Goal: Information Seeking & Learning: Learn about a topic

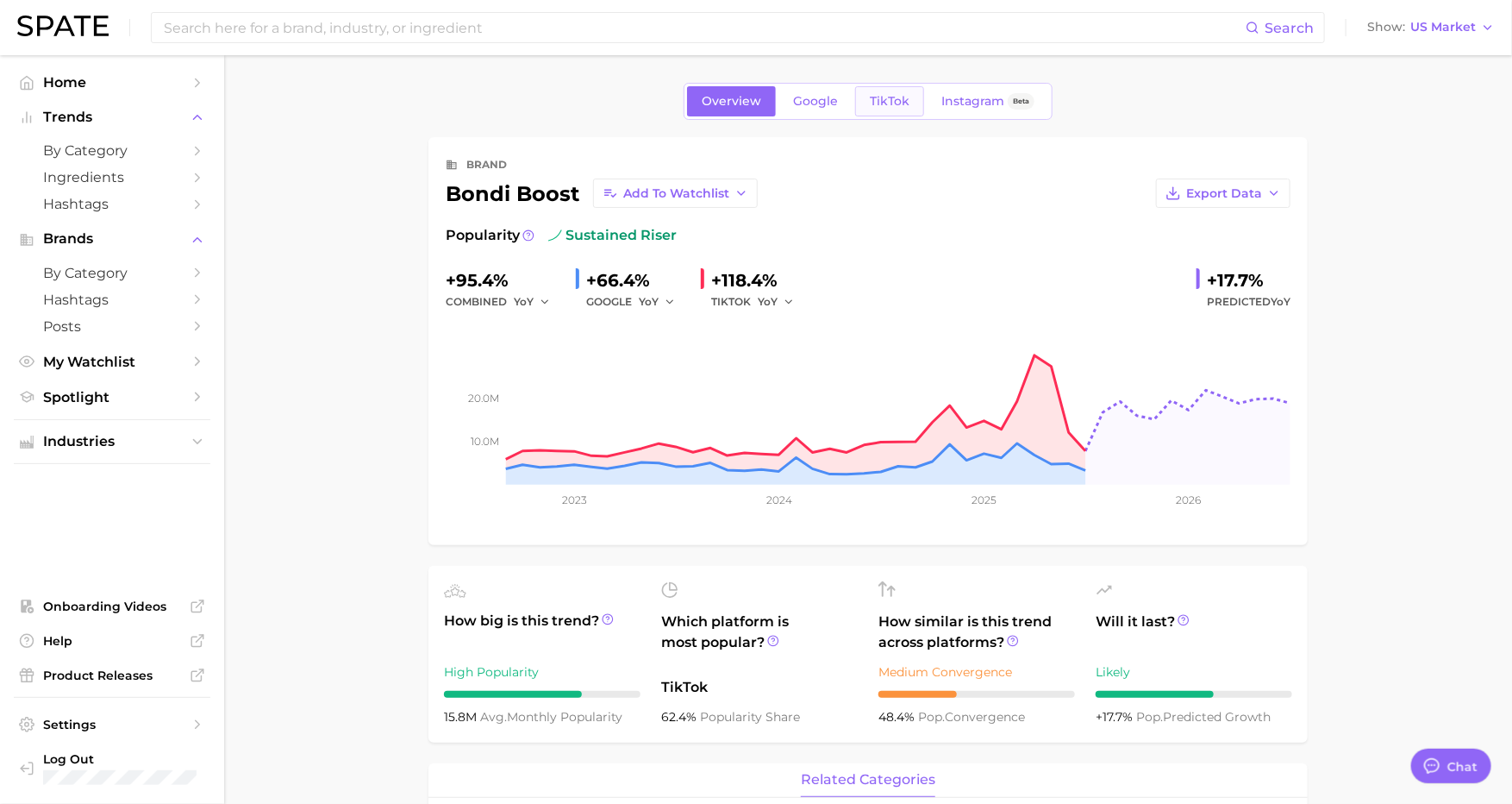
click at [870, 98] on span "TikTok" at bounding box center [890, 101] width 40 height 14
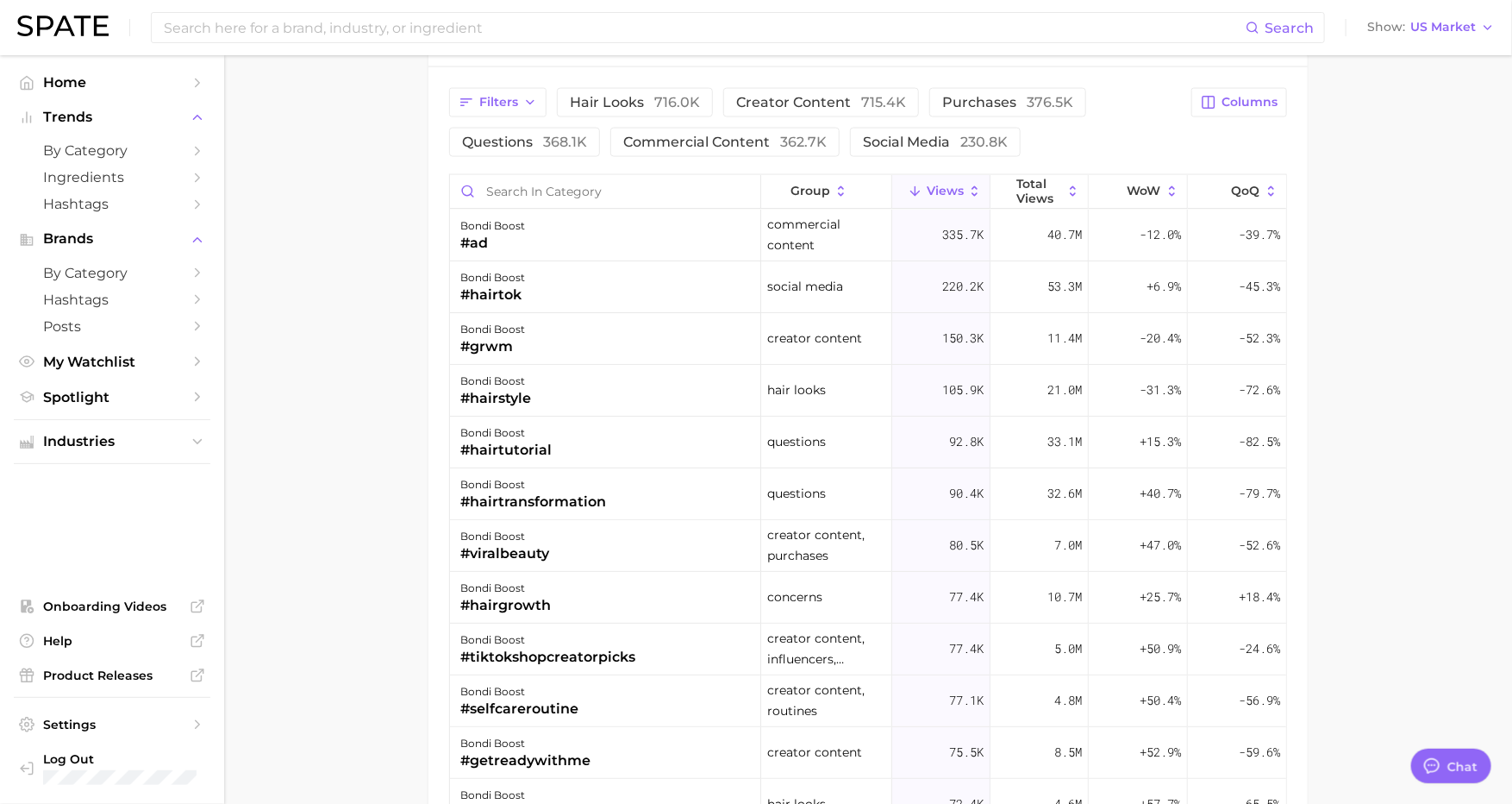
scroll to position [36, 0]
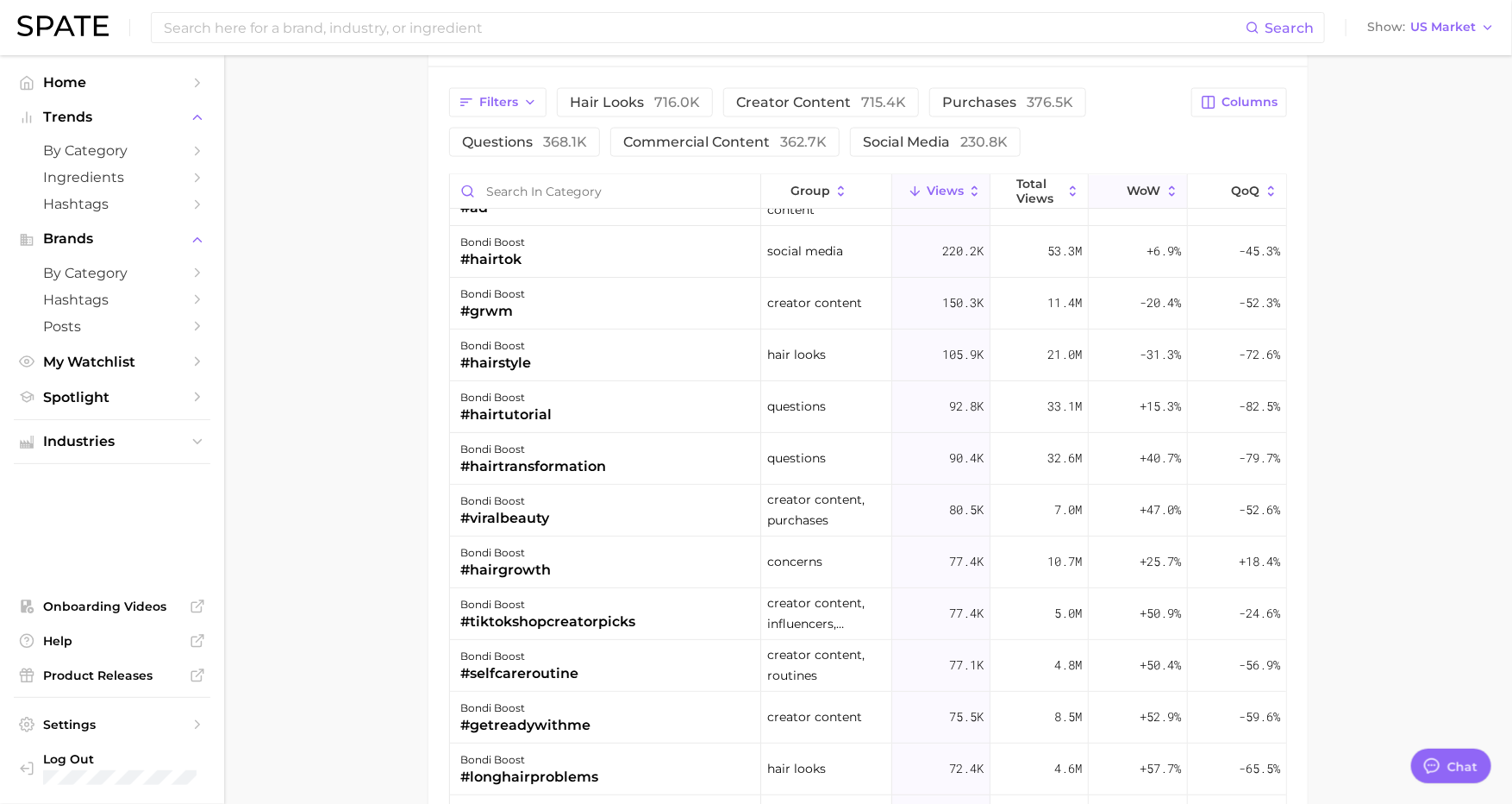
click at [1170, 186] on icon at bounding box center [1172, 191] width 6 height 11
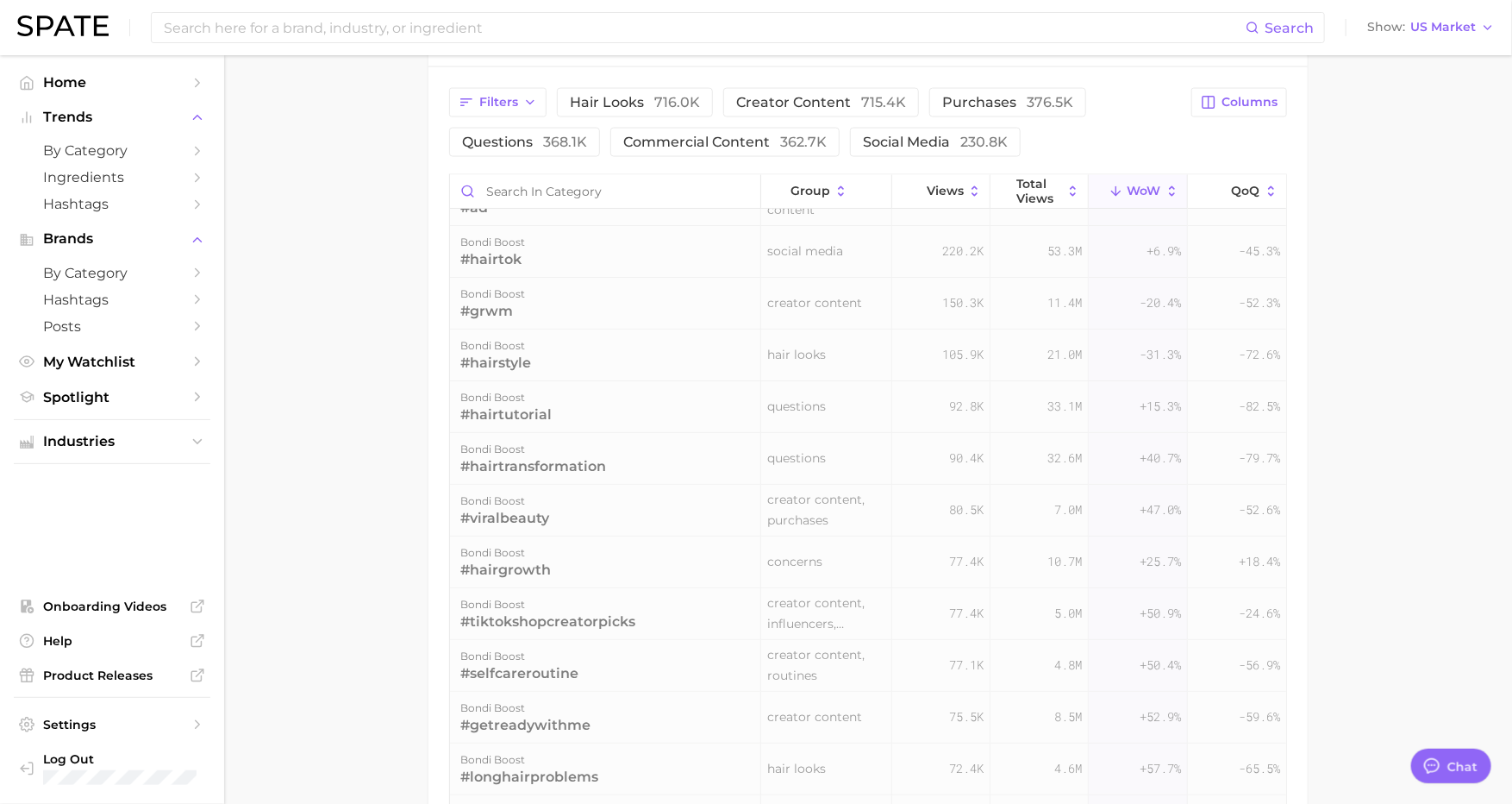
scroll to position [0, 0]
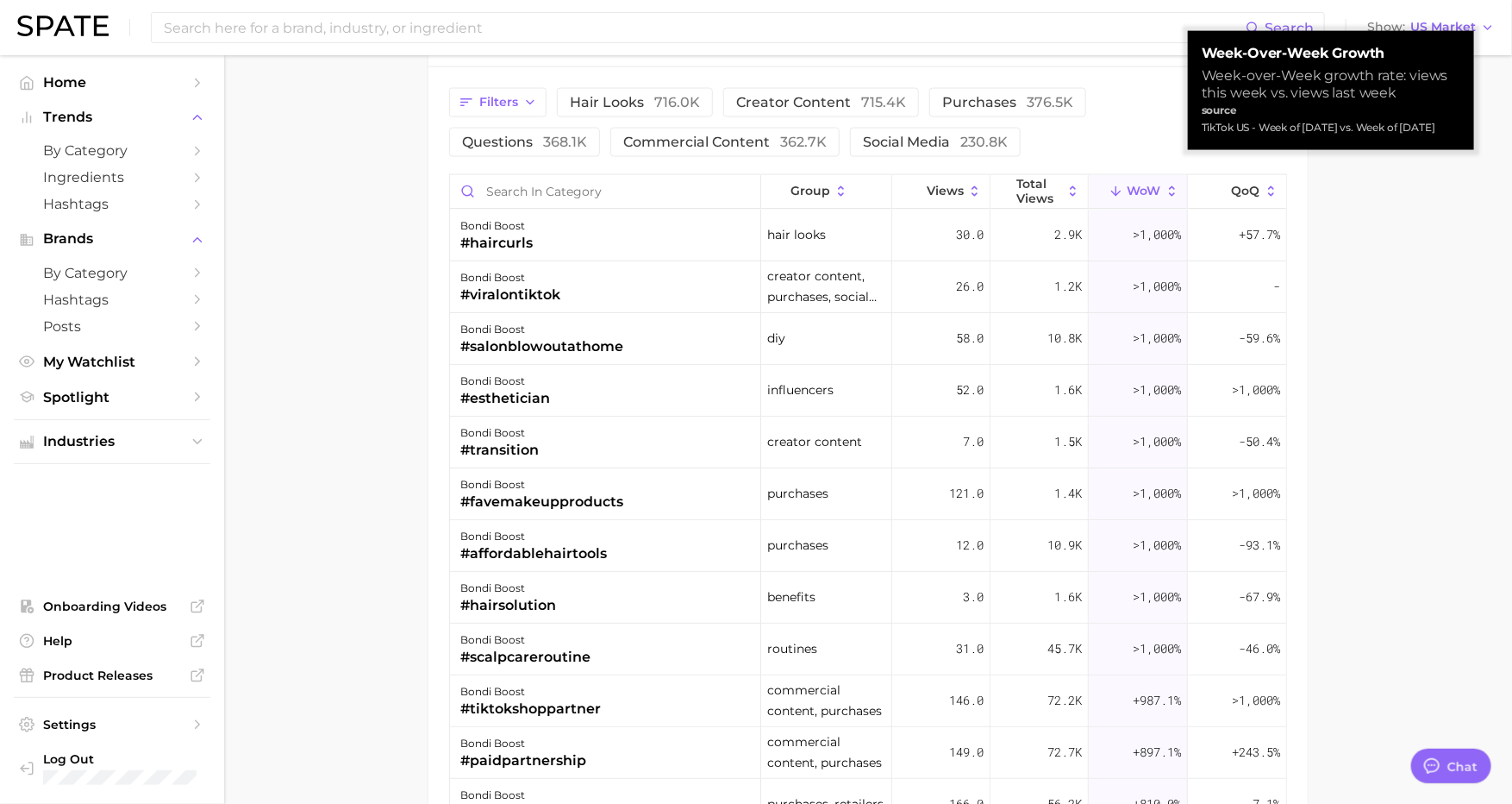
click at [1168, 184] on icon at bounding box center [1172, 191] width 15 height 15
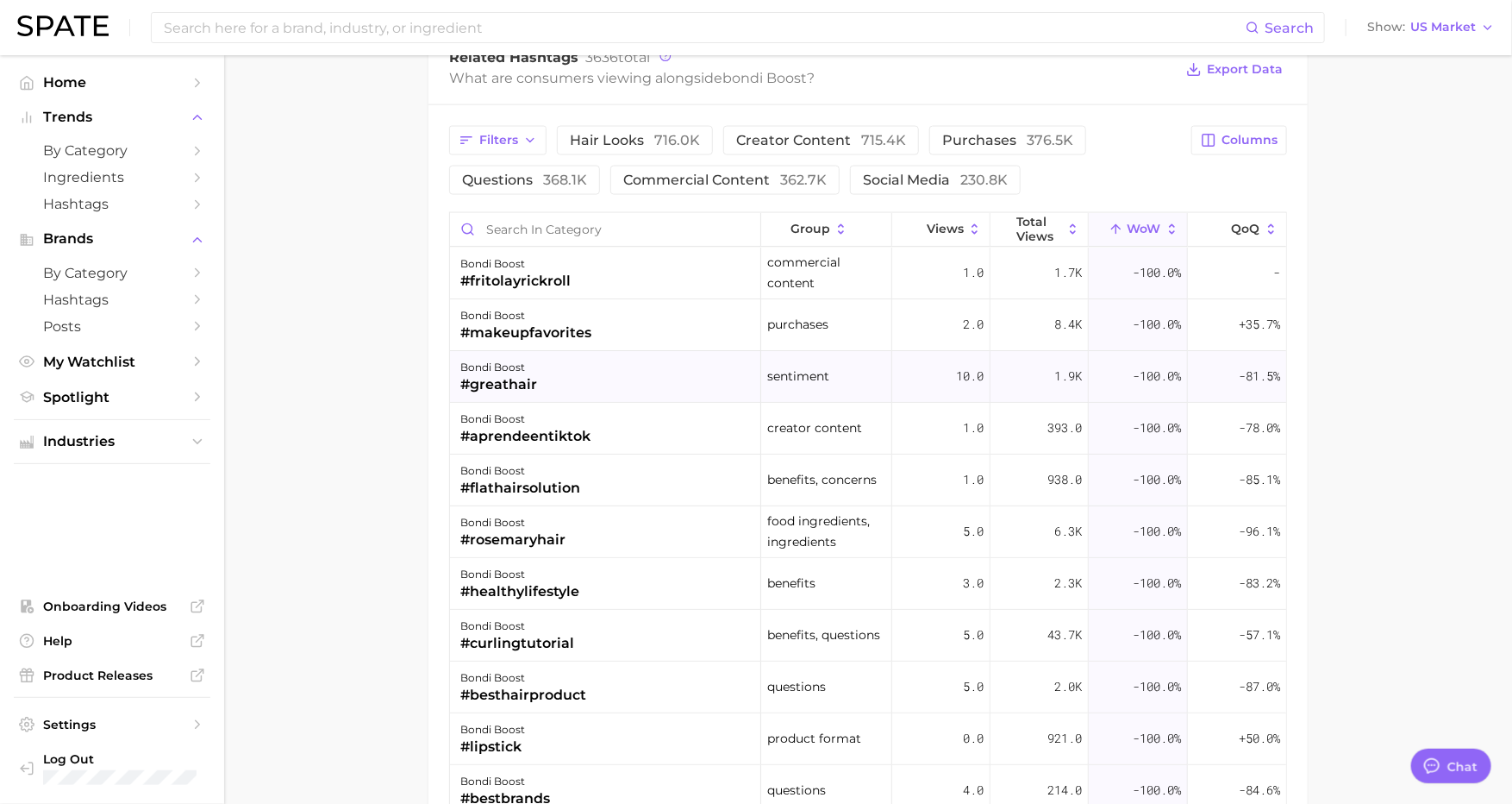
scroll to position [1289, 0]
click at [1164, 222] on button "WoW" at bounding box center [1138, 229] width 99 height 34
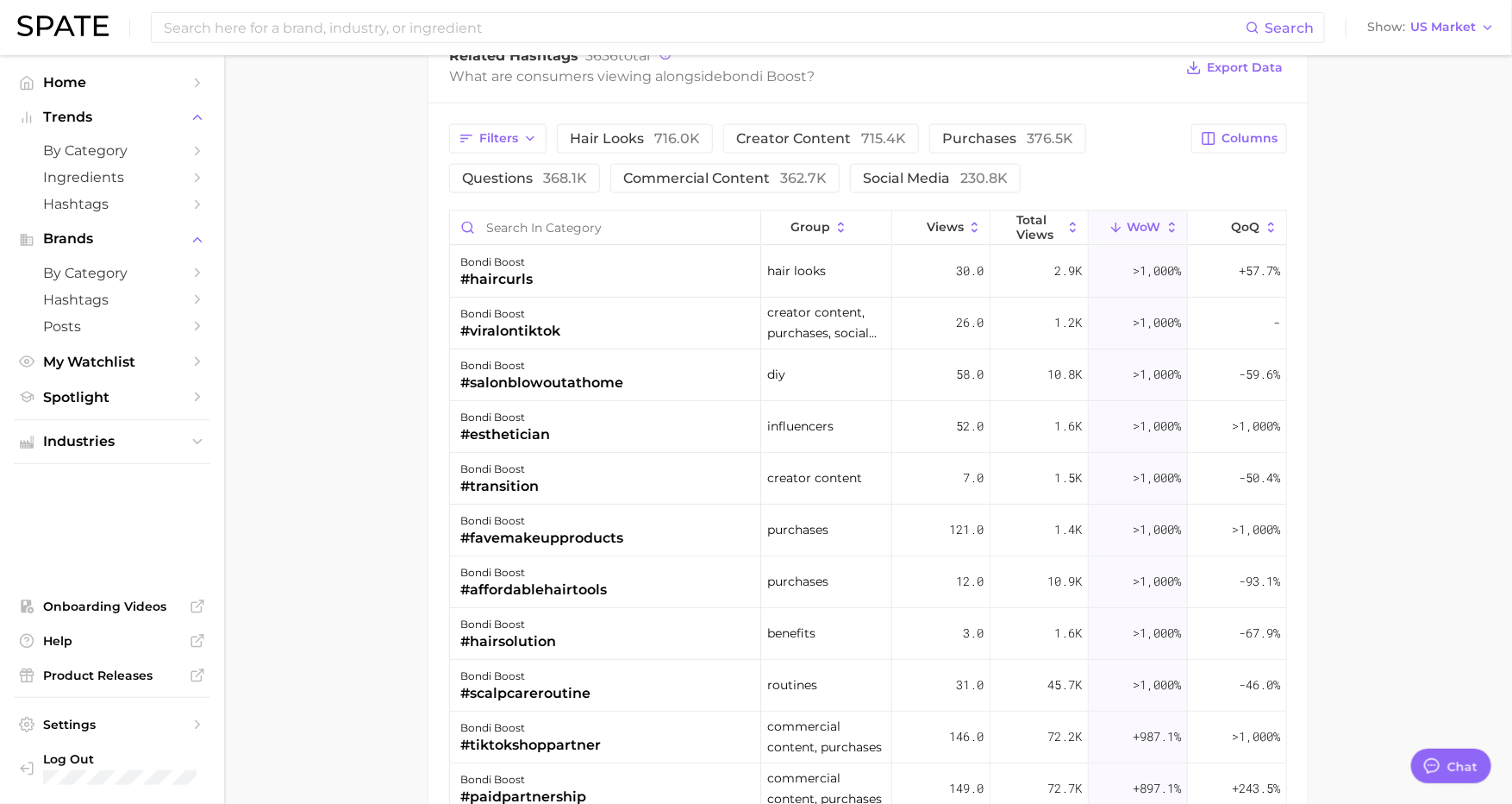
click at [1164, 222] on button "WoW" at bounding box center [1138, 229] width 99 height 34
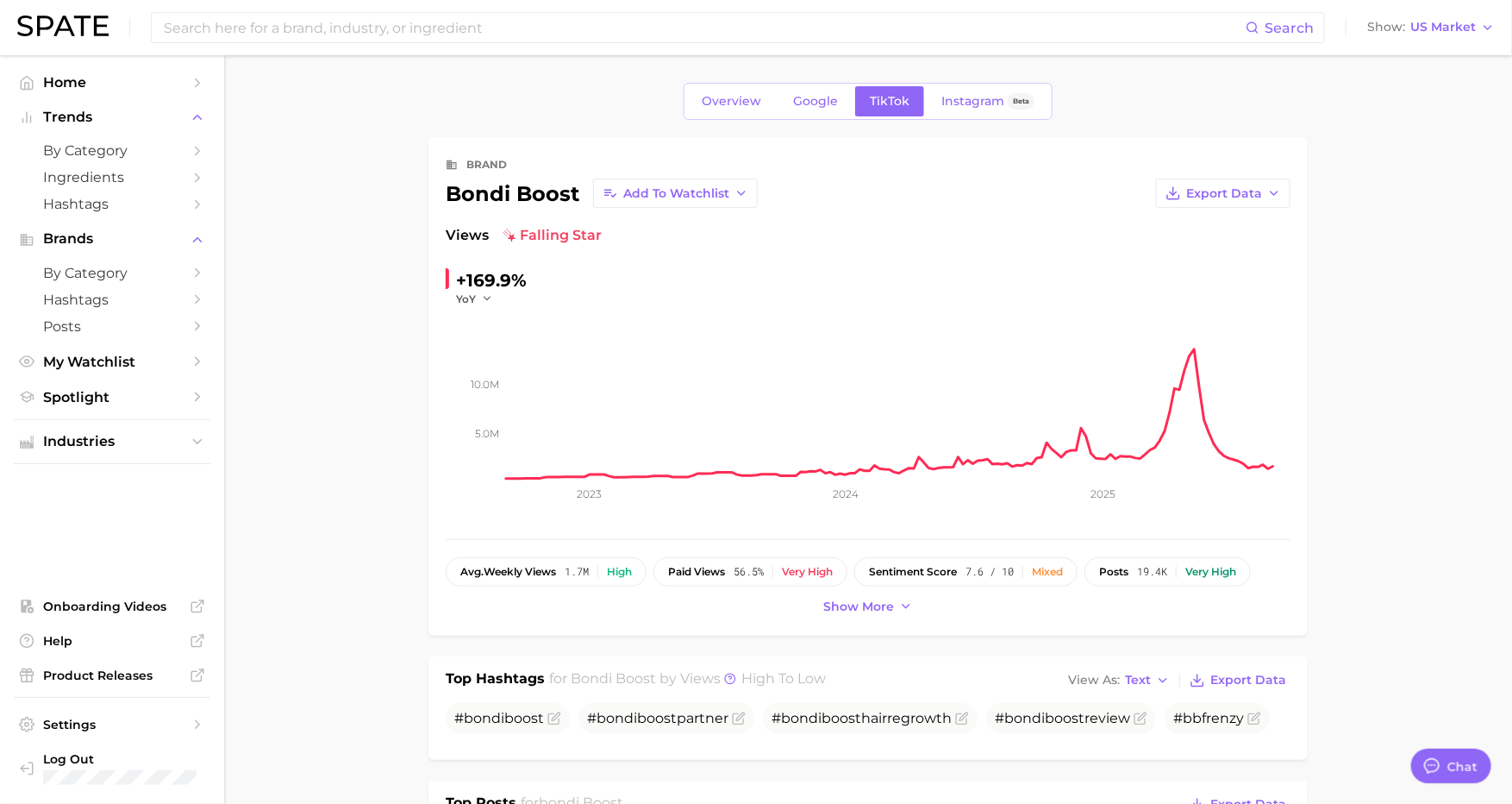
scroll to position [0, 0]
click at [824, 102] on span "Google" at bounding box center [815, 101] width 44 height 14
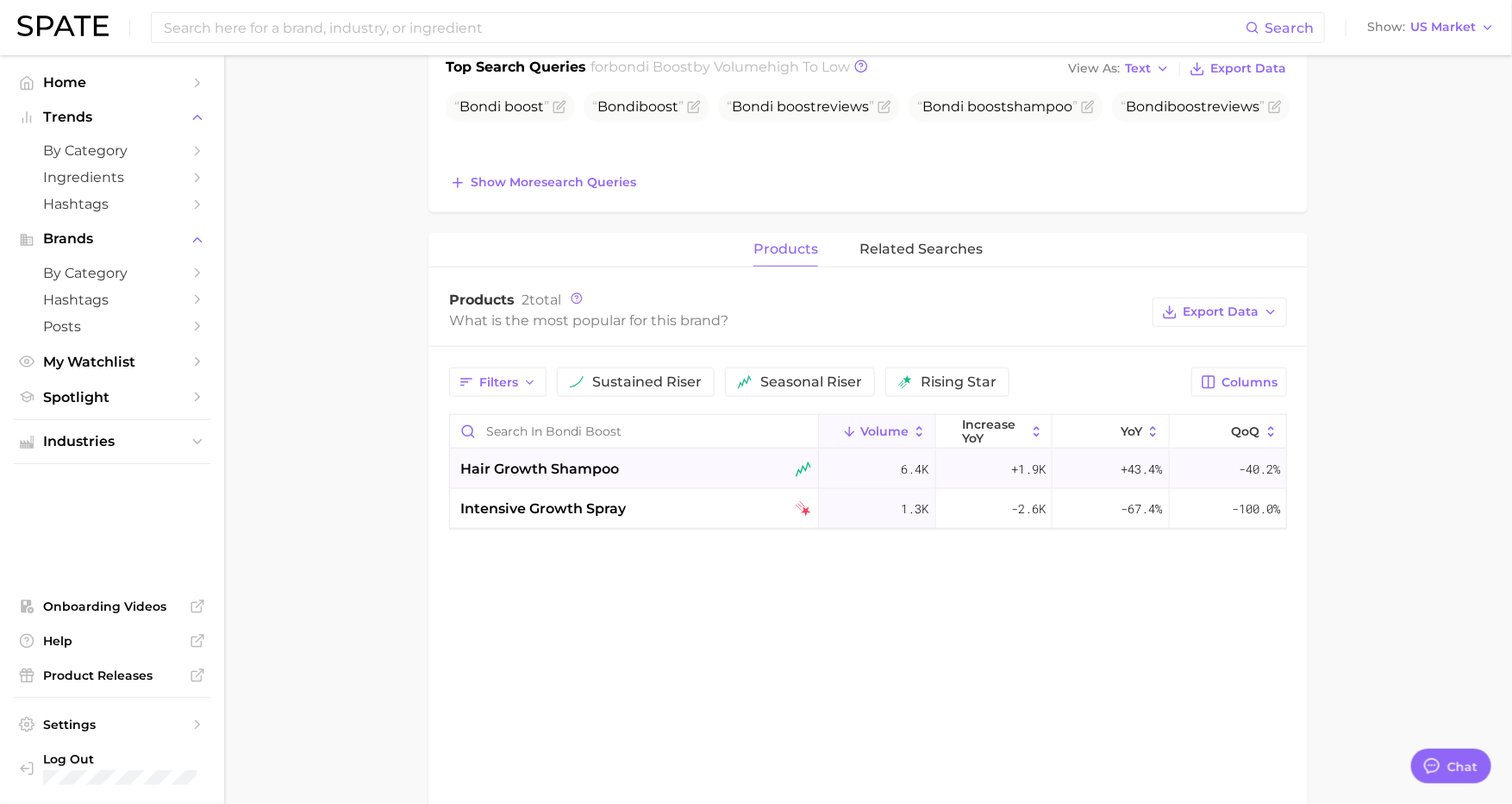
scroll to position [575, 0]
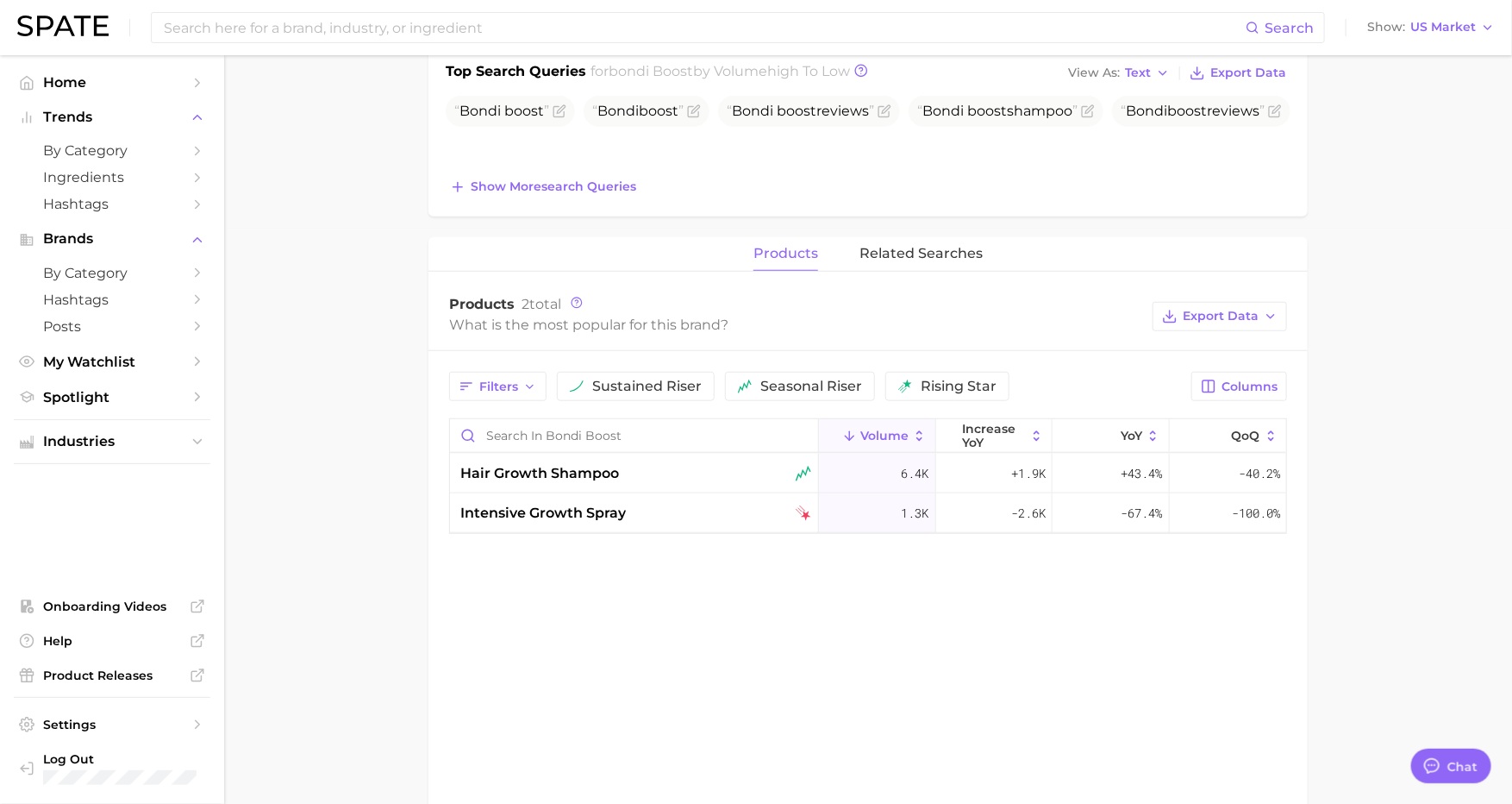
click at [1458, 546] on main "Overview Google TikTok Instagram Beta brand bondi boost Add to Watchlist Export…" at bounding box center [868, 248] width 1288 height 1537
click at [578, 301] on icon at bounding box center [576, 302] width 3 height 4
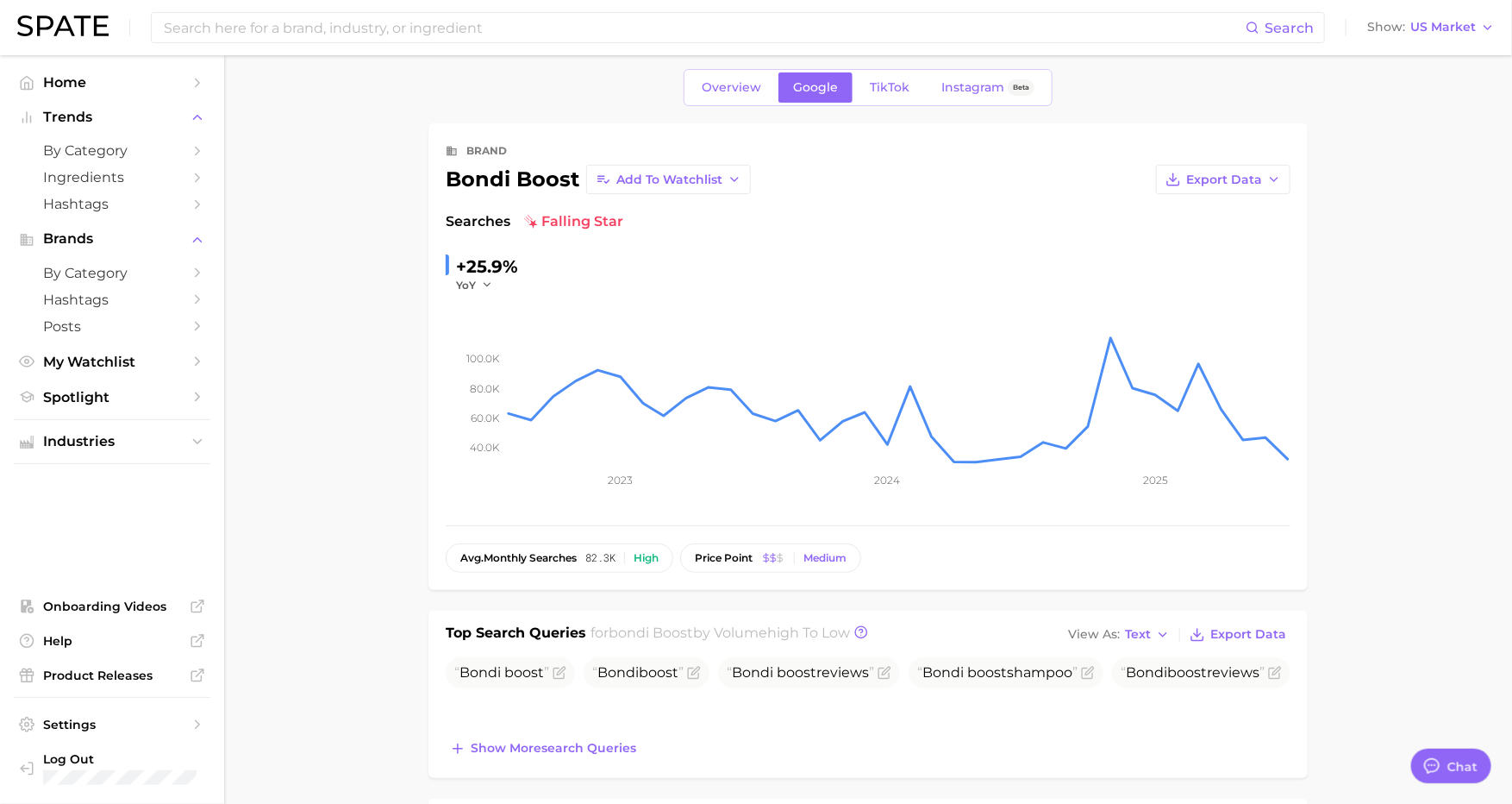
scroll to position [0, 0]
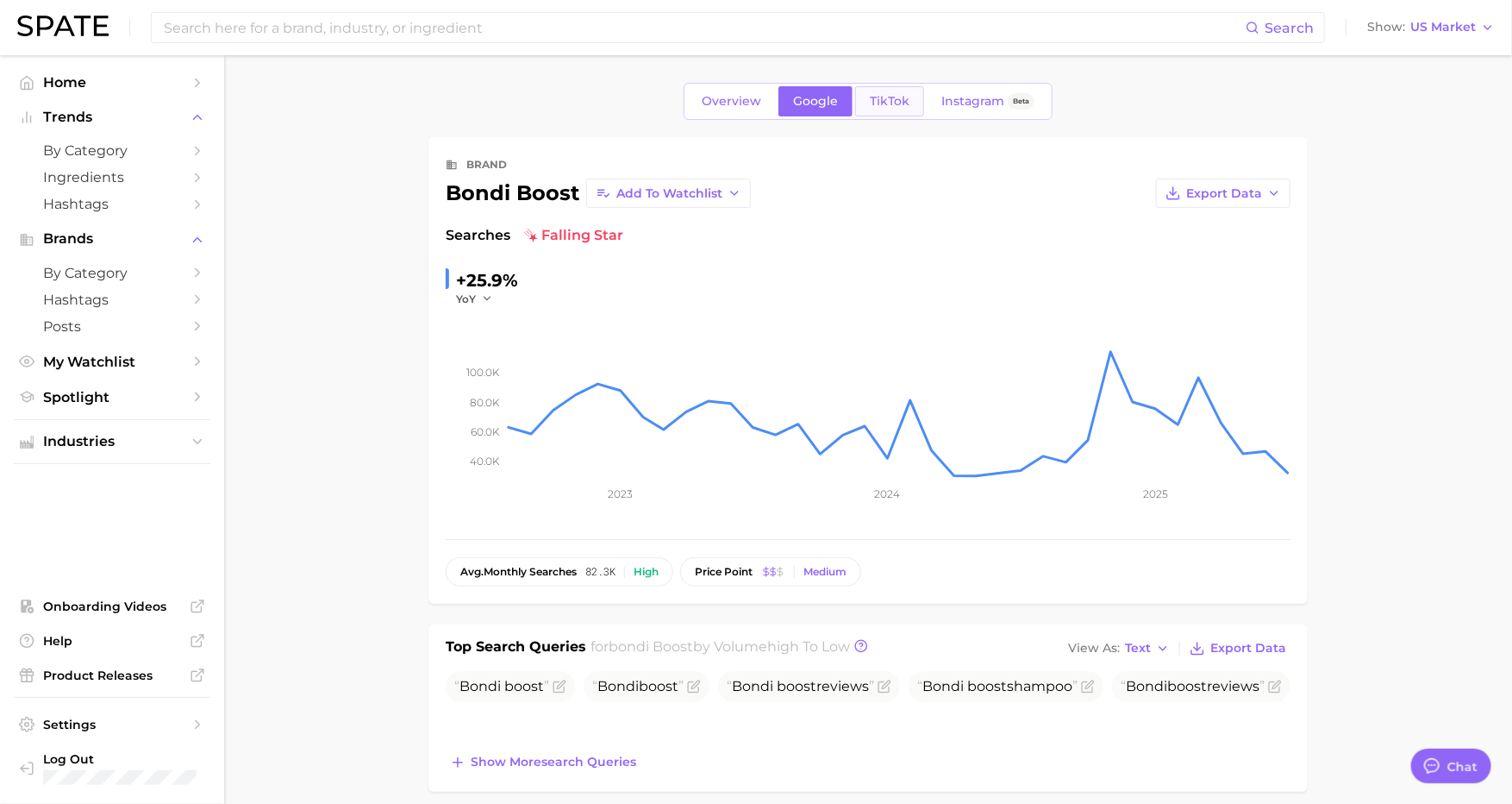
click at [903, 106] on span "TikTok" at bounding box center [890, 101] width 40 height 14
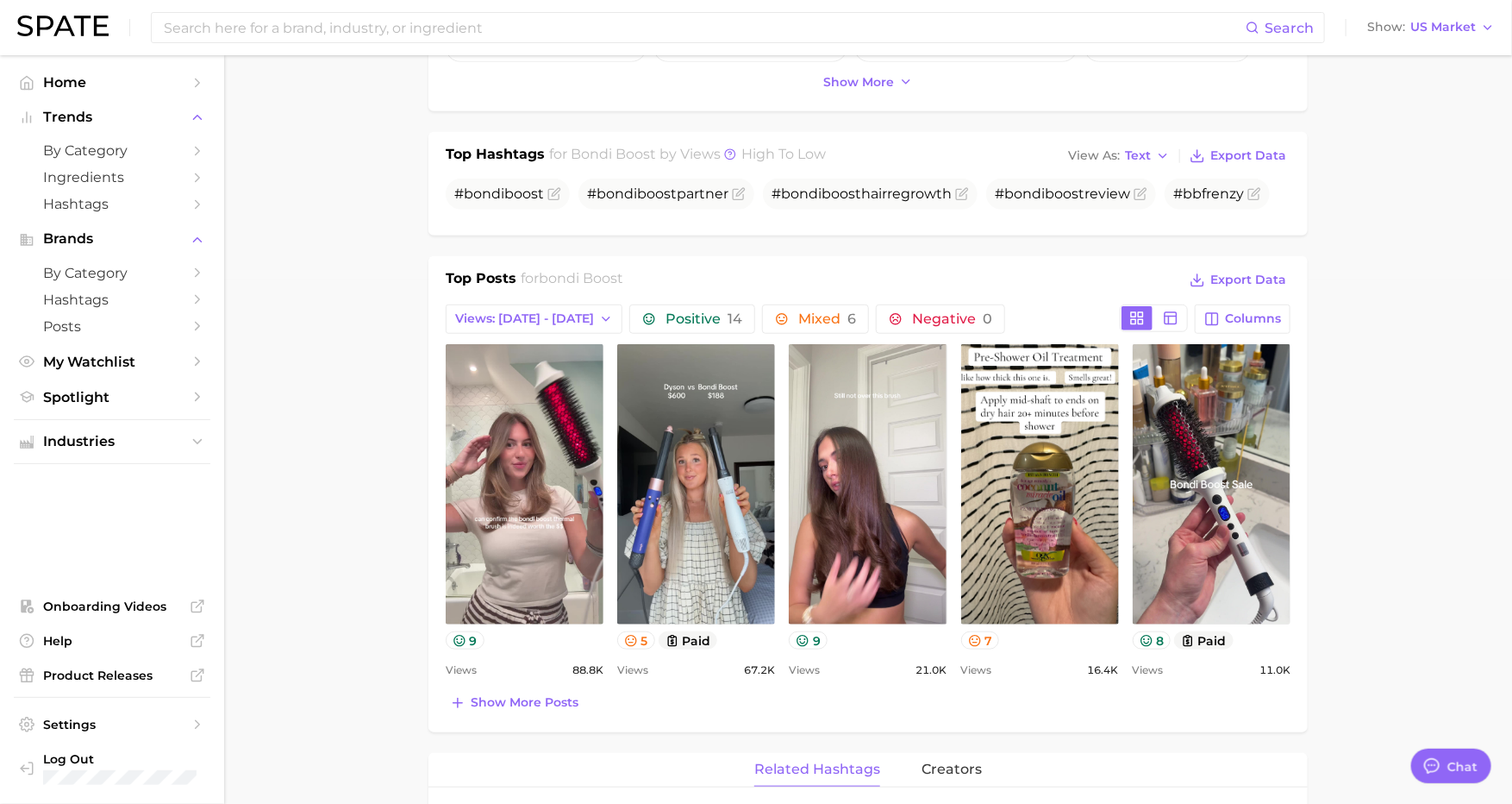
scroll to position [521, 0]
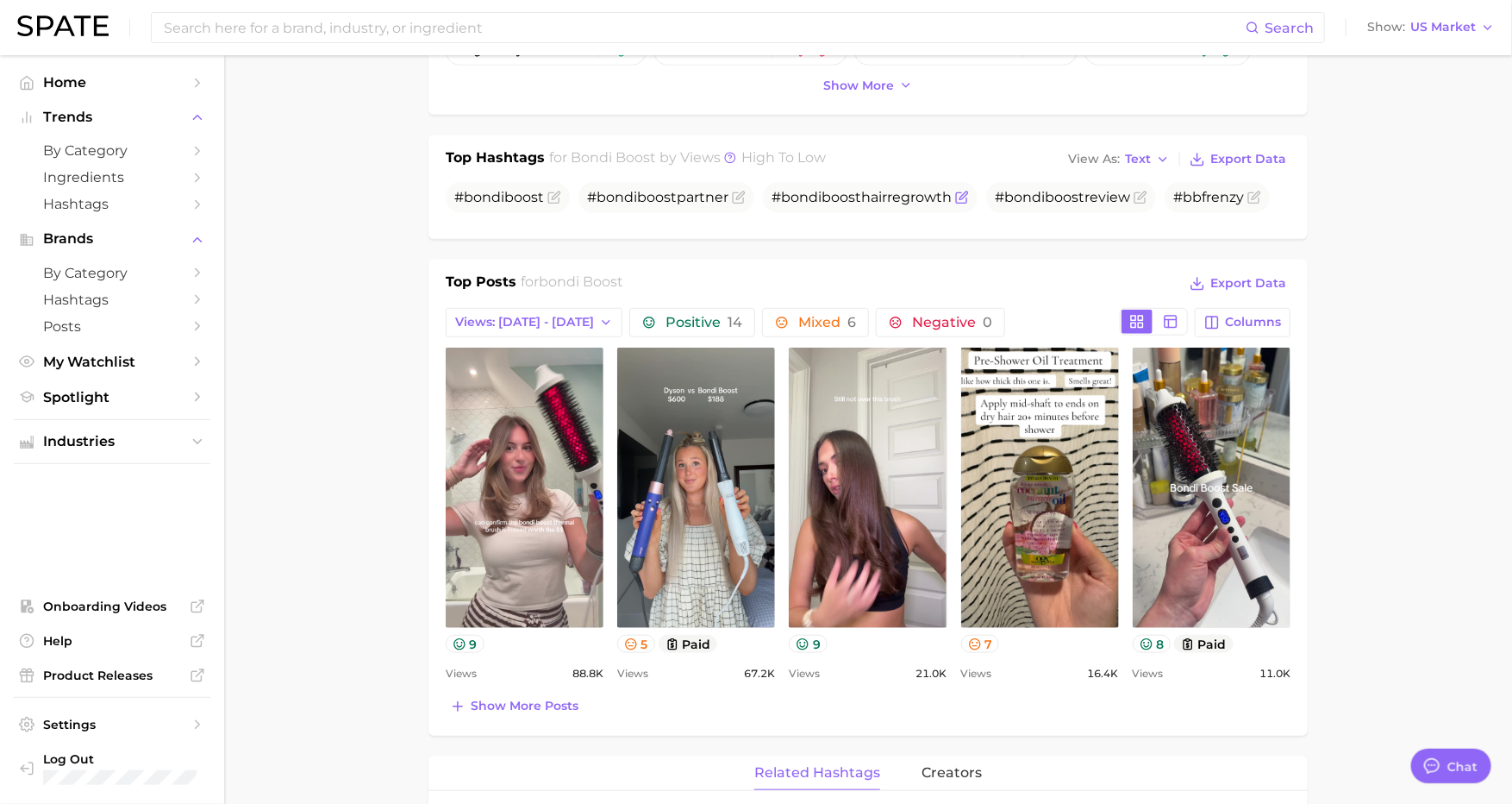
click at [888, 197] on span "# bondi boost hairregrowth" at bounding box center [861, 197] width 180 height 16
click at [968, 195] on span "# bondi boost hairregrowth" at bounding box center [870, 197] width 215 height 31
click at [964, 195] on icon "Flag as miscategorized or irrelevant" at bounding box center [963, 197] width 14 height 14
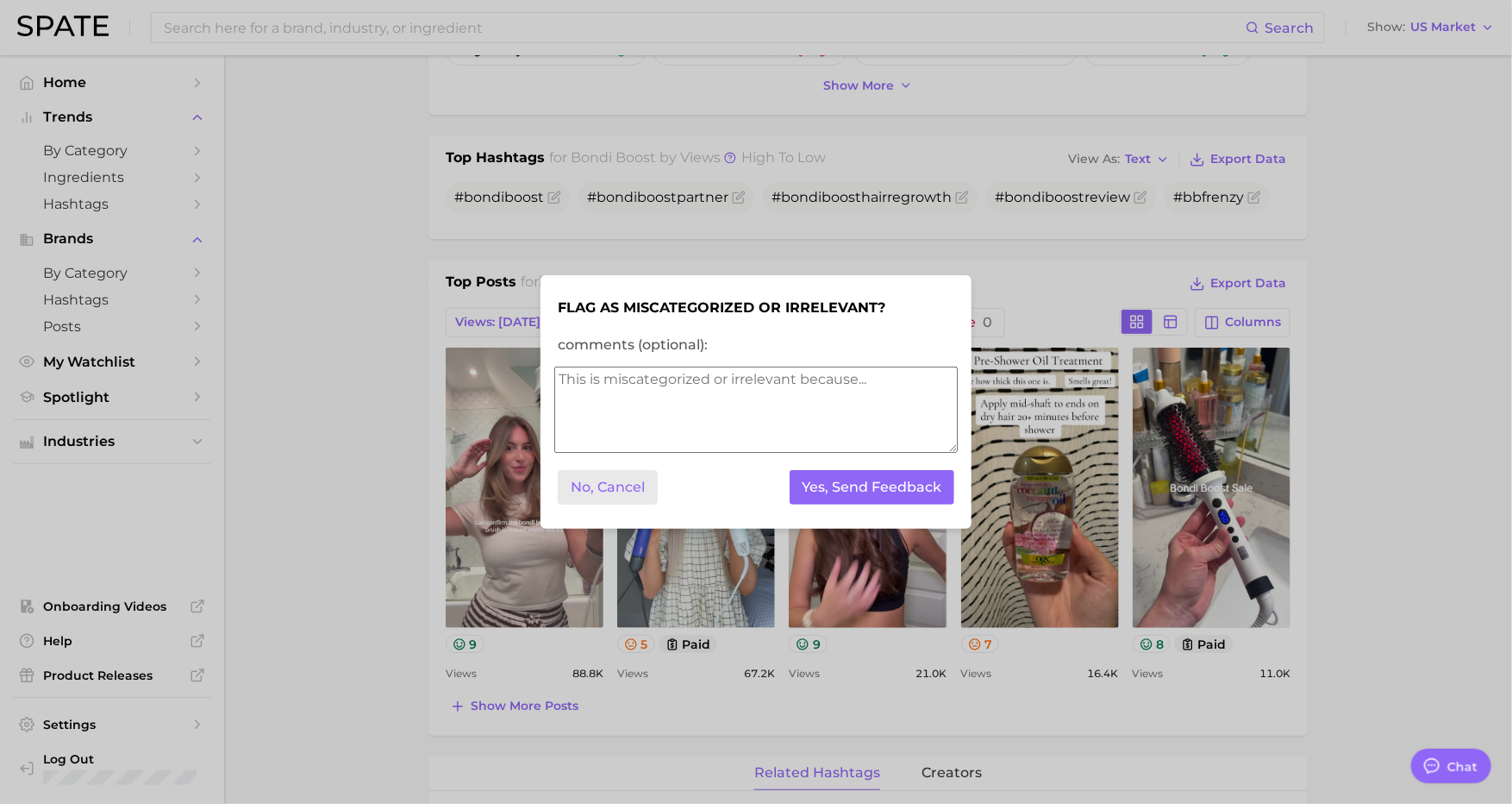
click at [615, 491] on button "No, Cancel" at bounding box center [608, 488] width 100 height 36
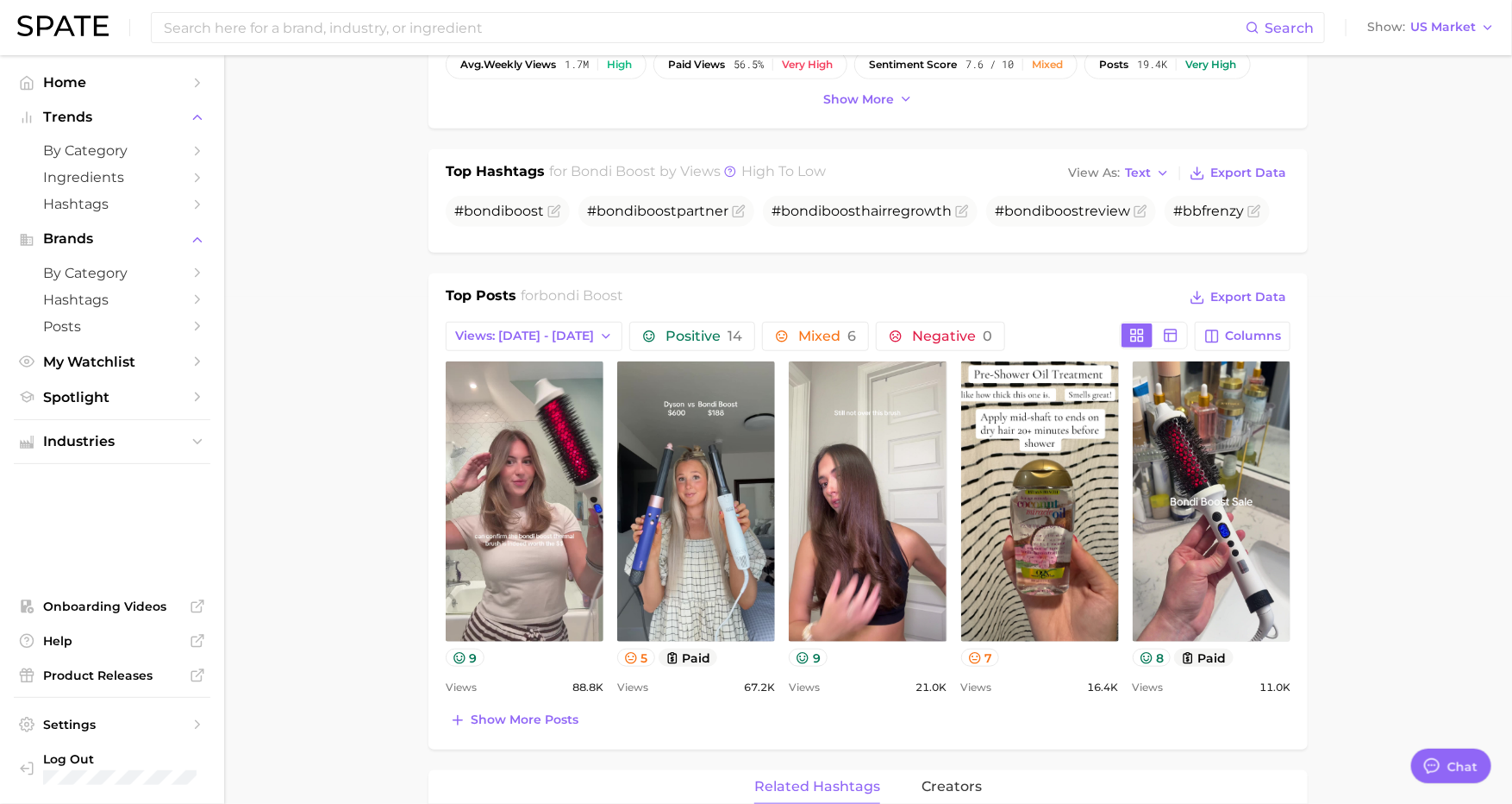
scroll to position [510, 0]
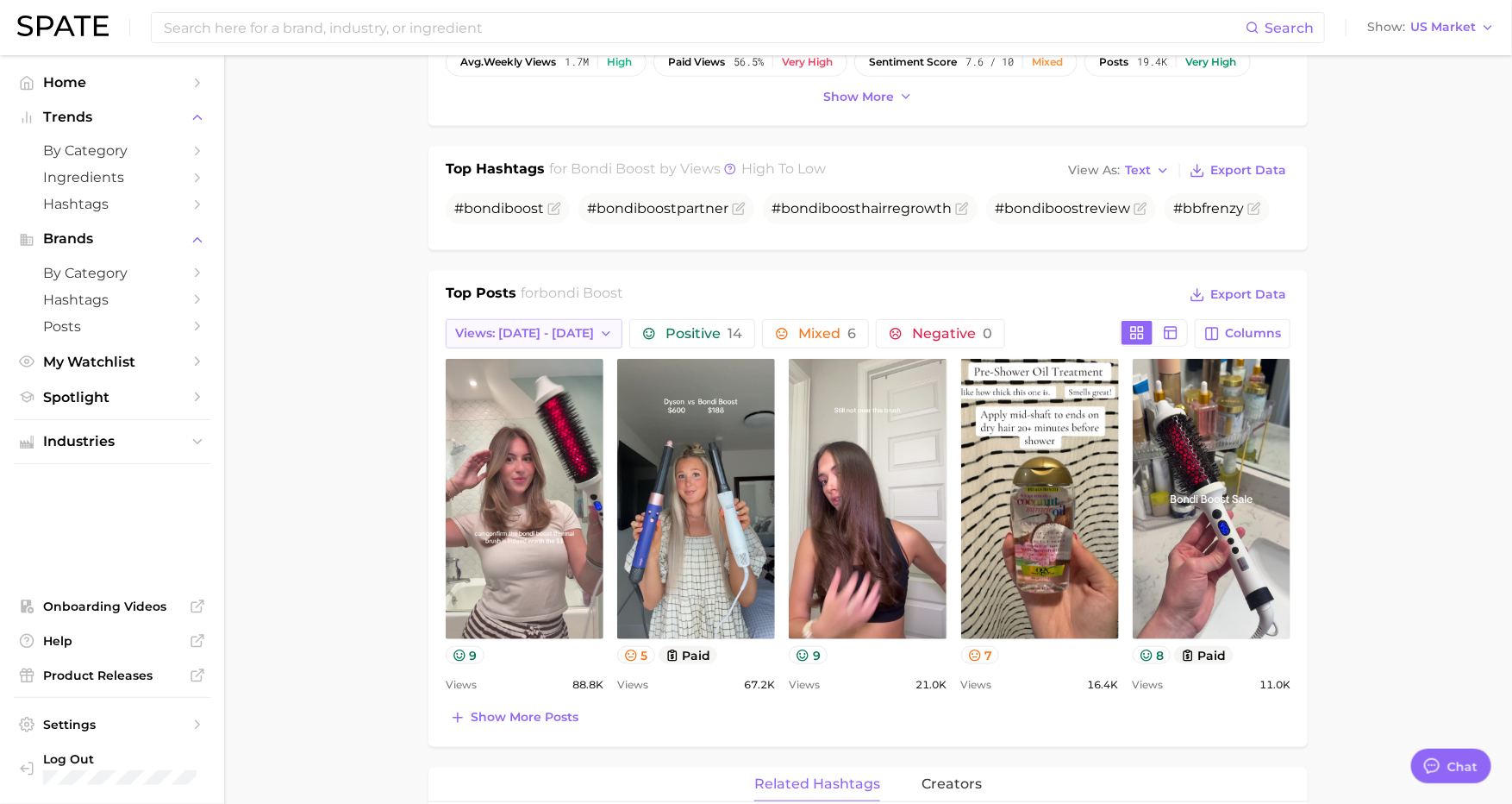
click at [516, 327] on span "Views: [DATE] - [DATE]" at bounding box center [524, 334] width 139 height 14
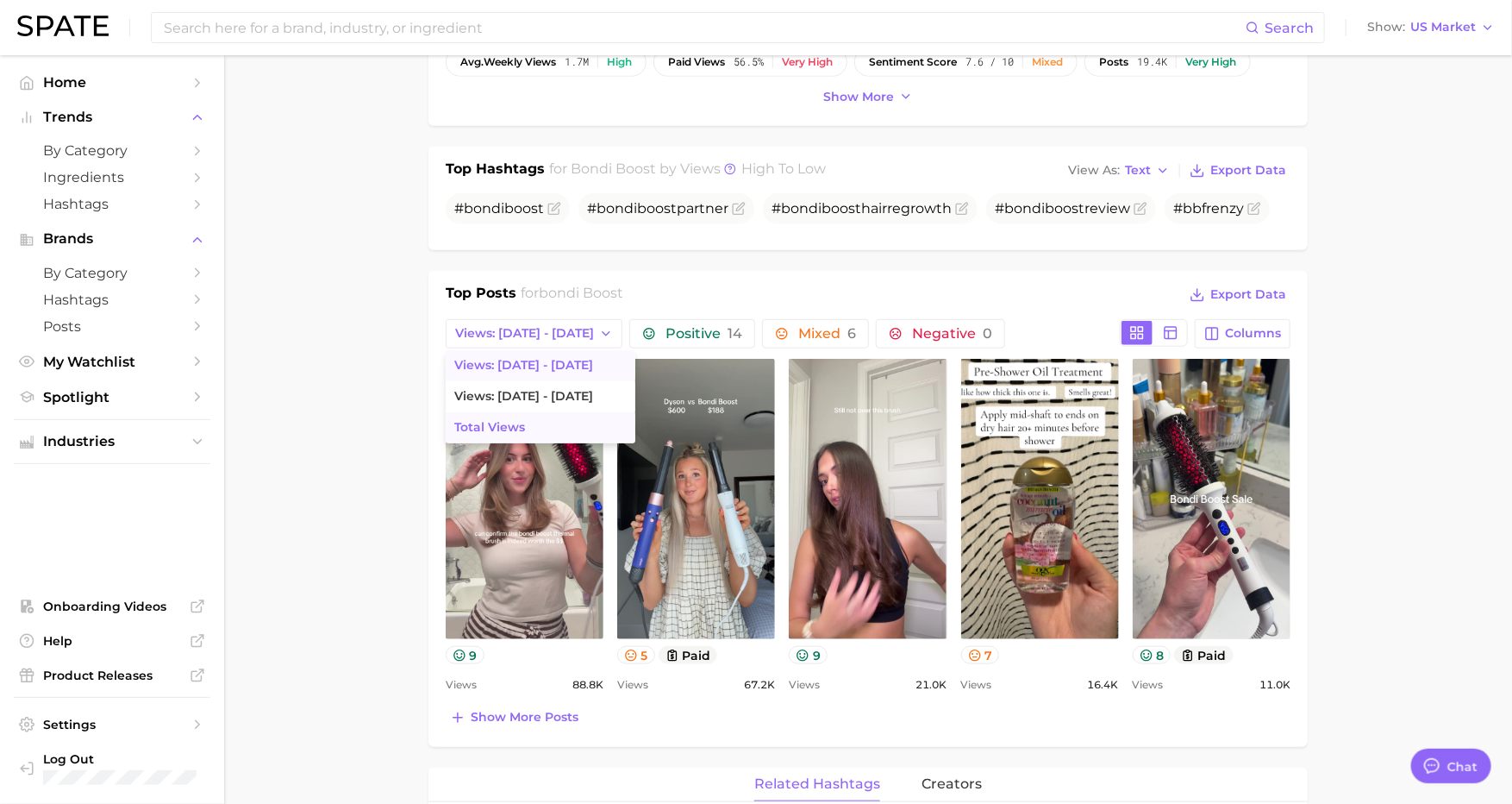
click at [485, 420] on span "Total Views" at bounding box center [490, 427] width 71 height 14
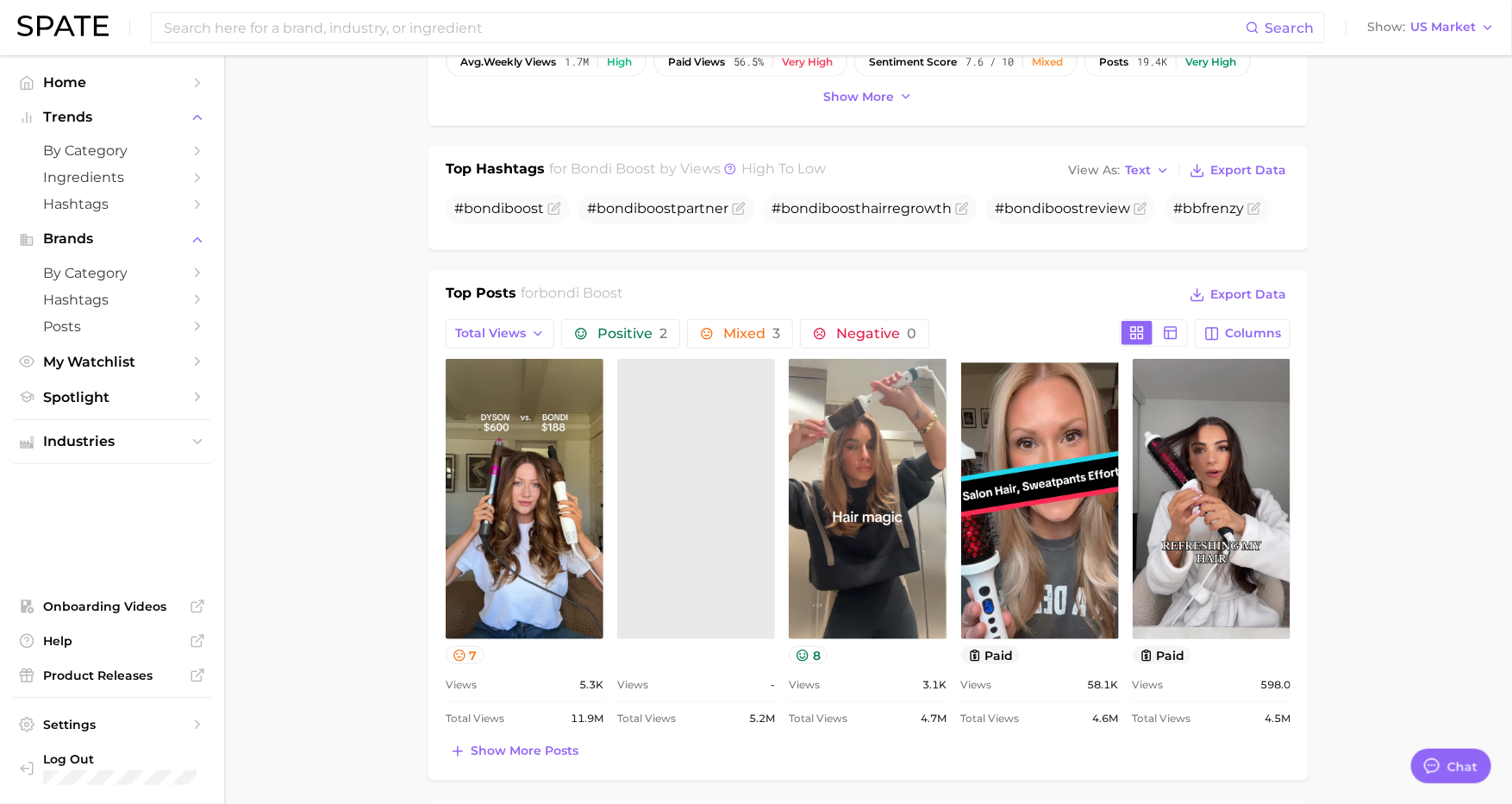
scroll to position [0, 0]
click at [396, 384] on main "Overview Google TikTok Instagram Beta brand bondi boost Add to Watchlist Export…" at bounding box center [868, 740] width 1288 height 2389
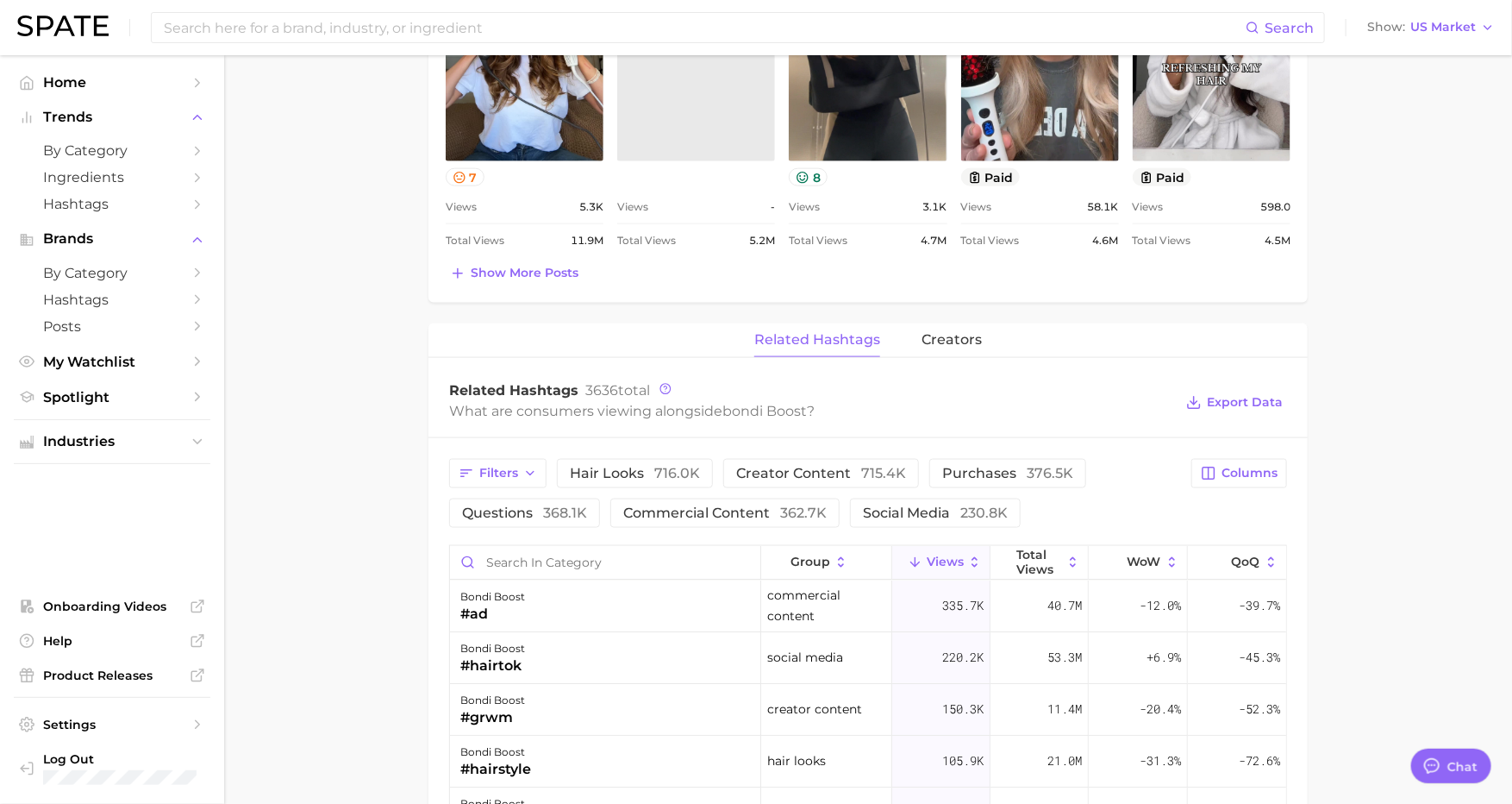
scroll to position [986, 0]
click at [501, 468] on span "Filters" at bounding box center [499, 475] width 39 height 14
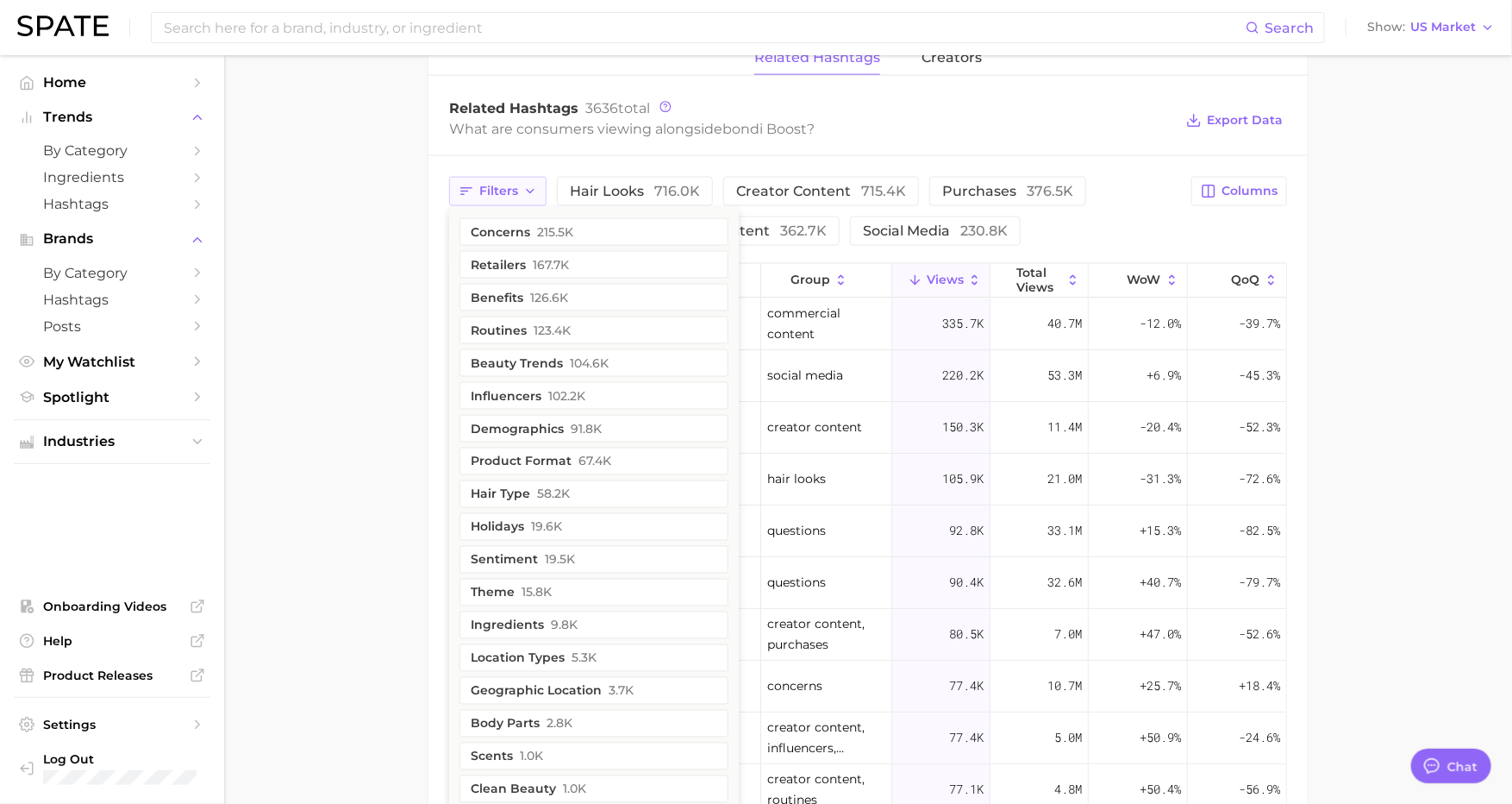
scroll to position [1271, 0]
click at [510, 545] on button "sentiment 19.5k" at bounding box center [594, 559] width 269 height 28
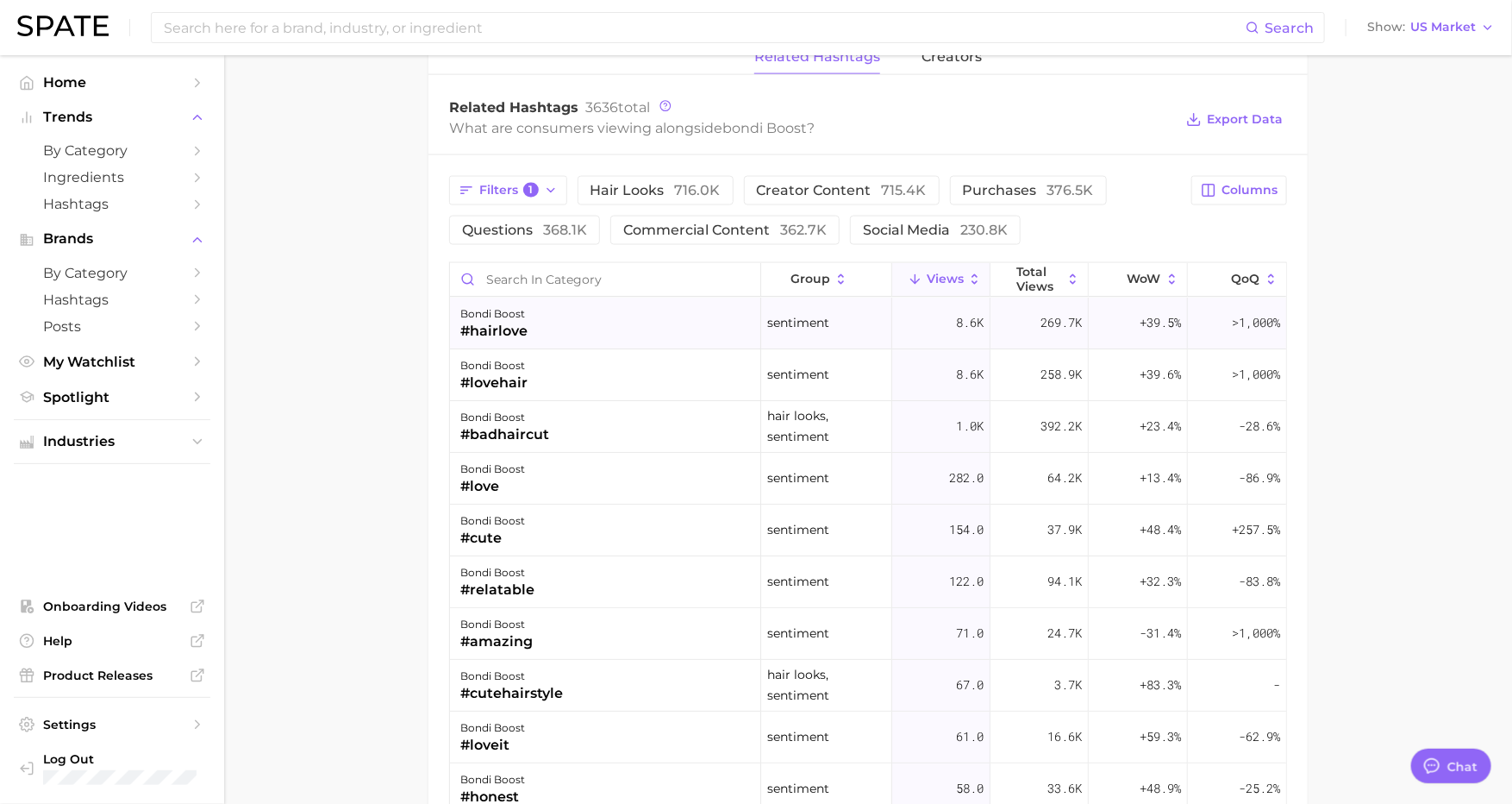
scroll to position [1263, 0]
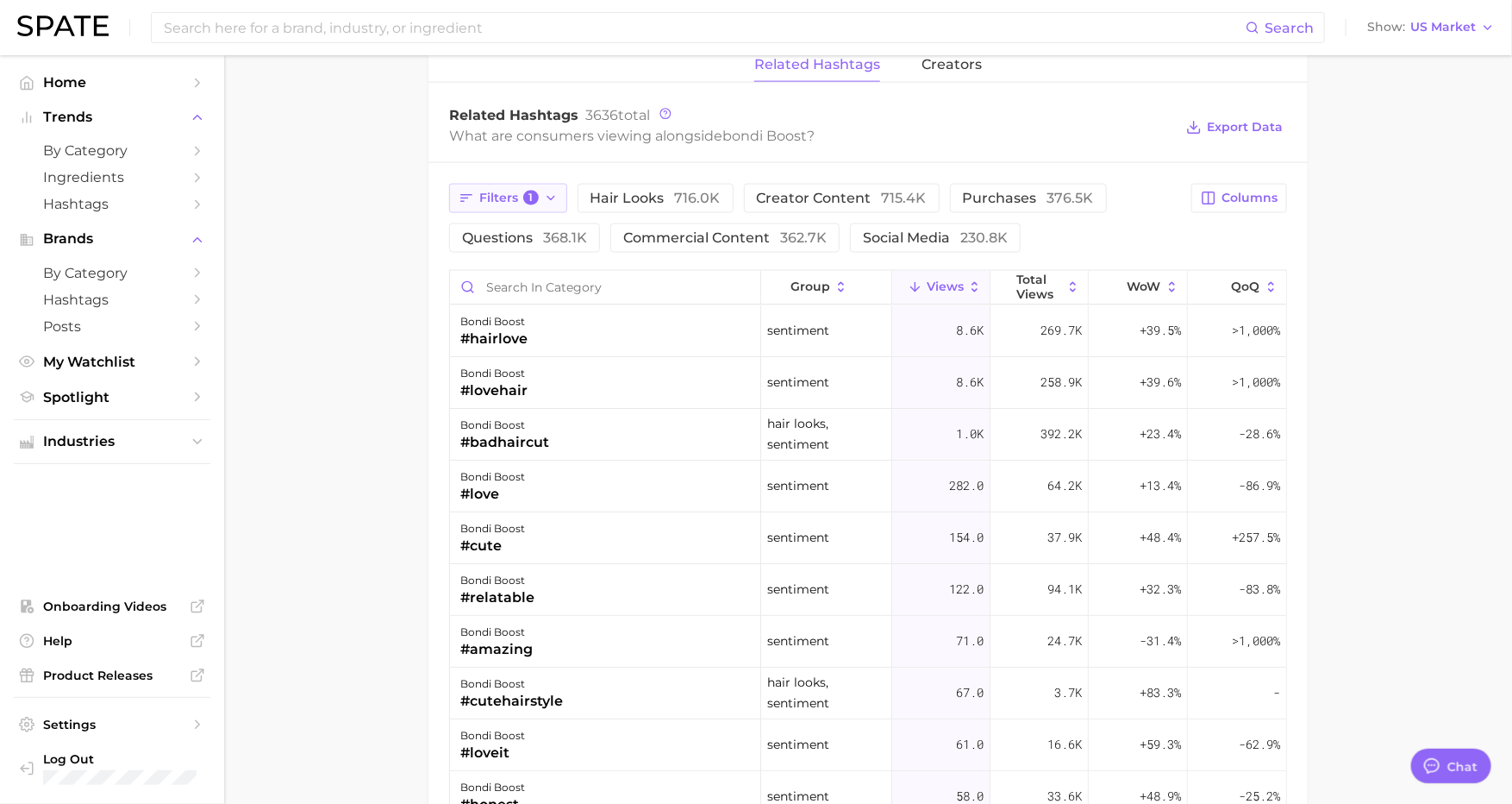
click at [524, 190] on span "Filters 1" at bounding box center [508, 197] width 60 height 15
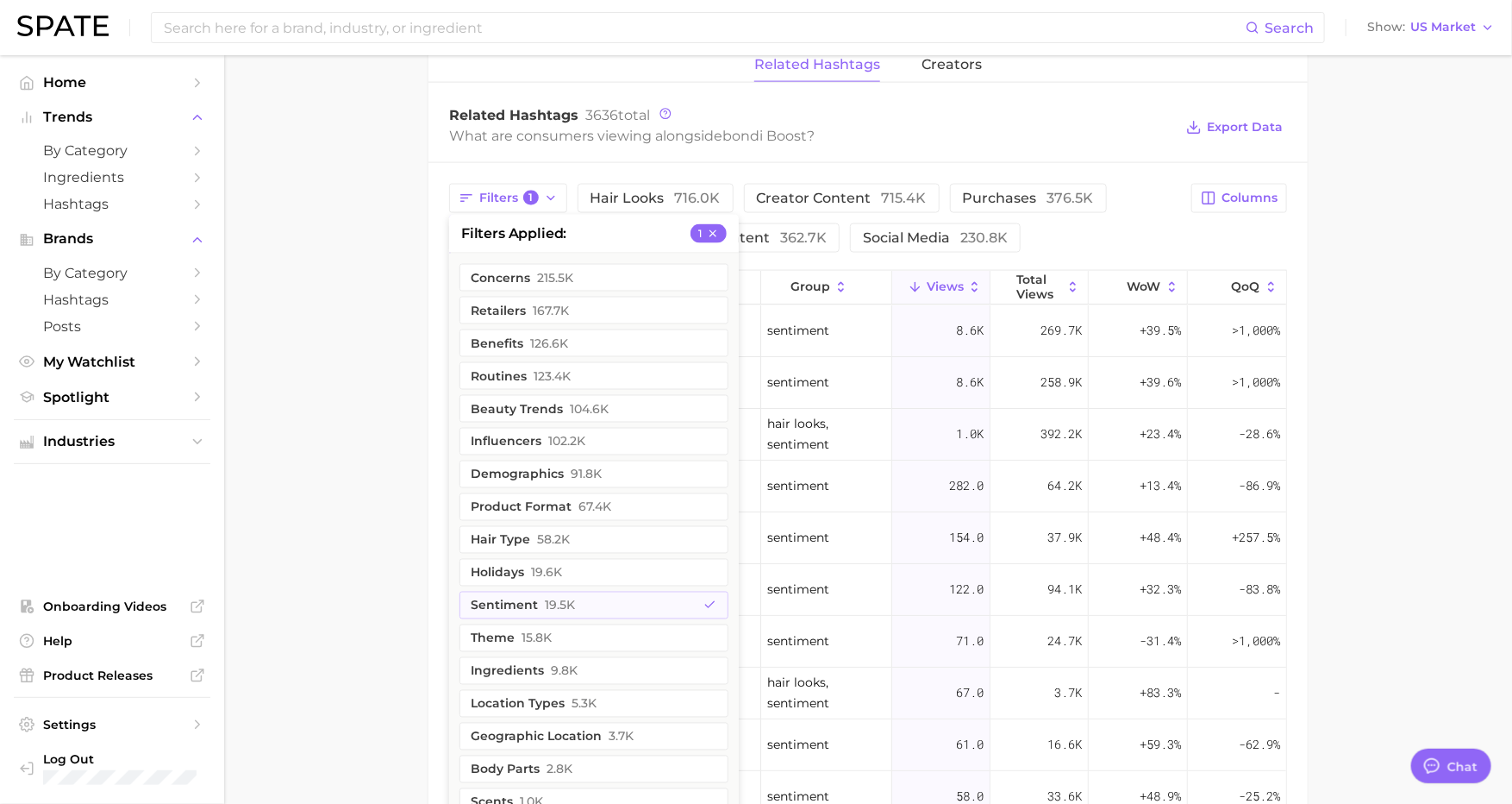
click at [961, 44] on div "Search Show US Market" at bounding box center [756, 28] width 1477 height 55
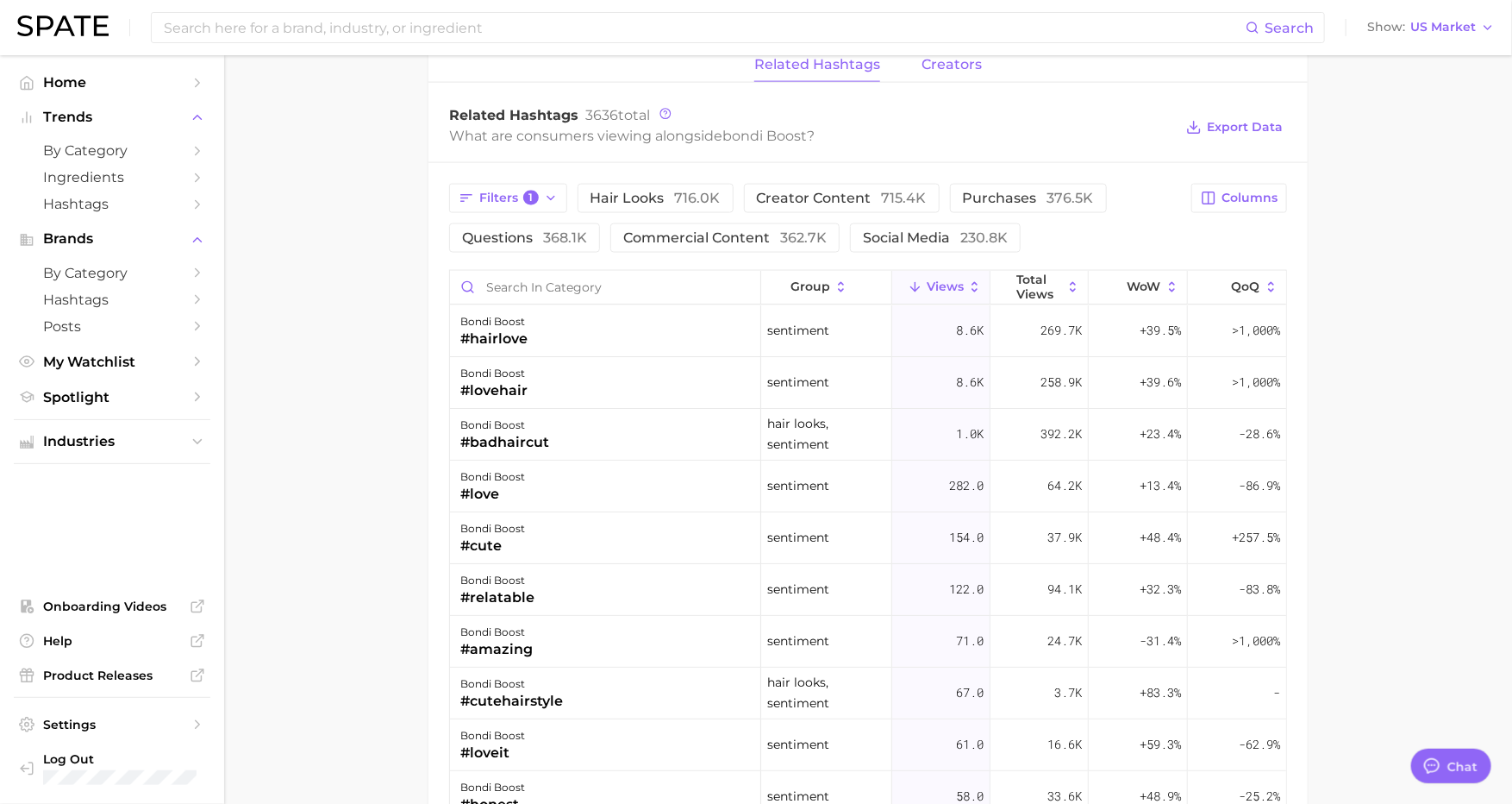
click at [958, 58] on span "creators" at bounding box center [952, 64] width 60 height 15
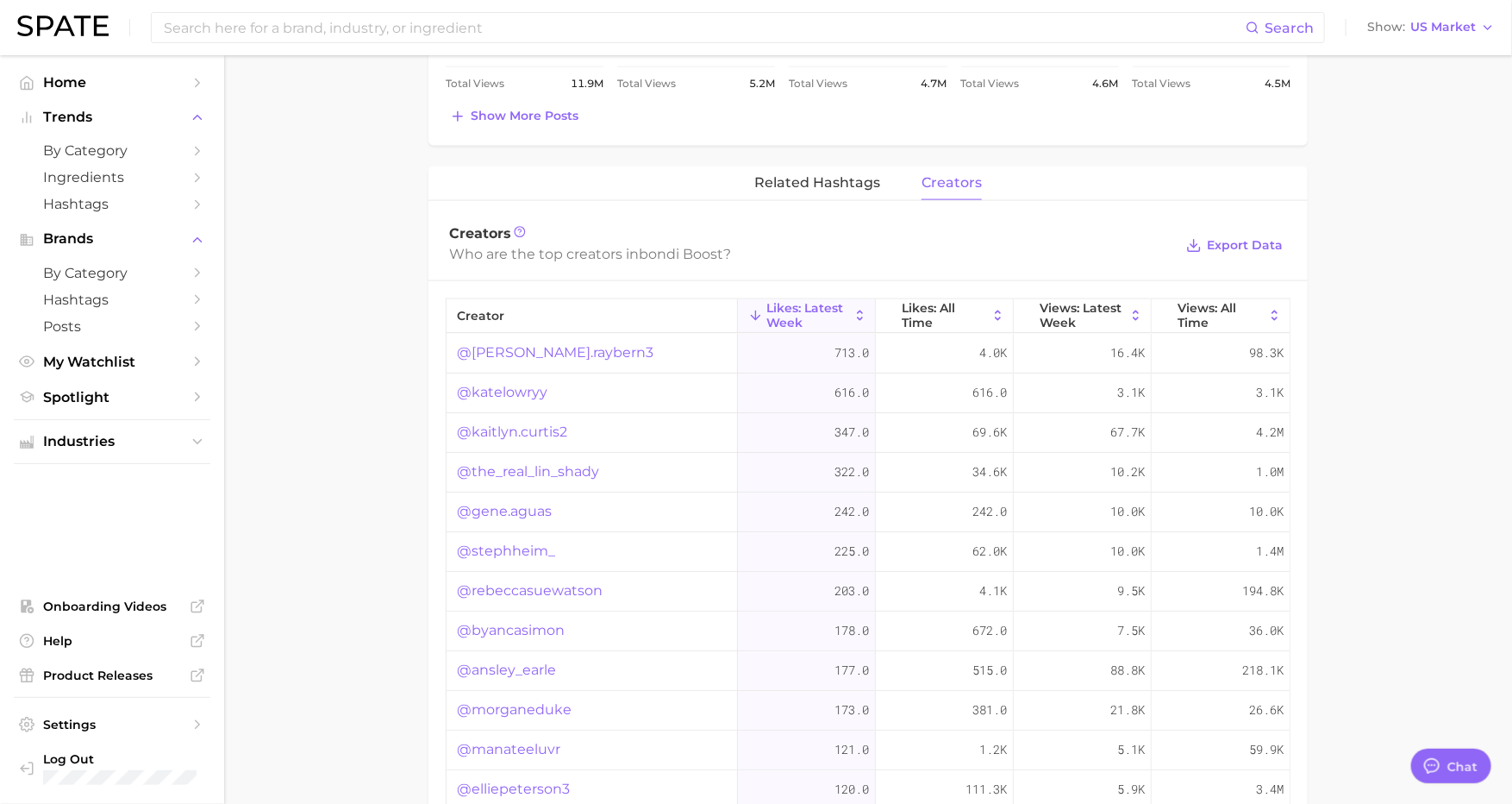
scroll to position [1132, 0]
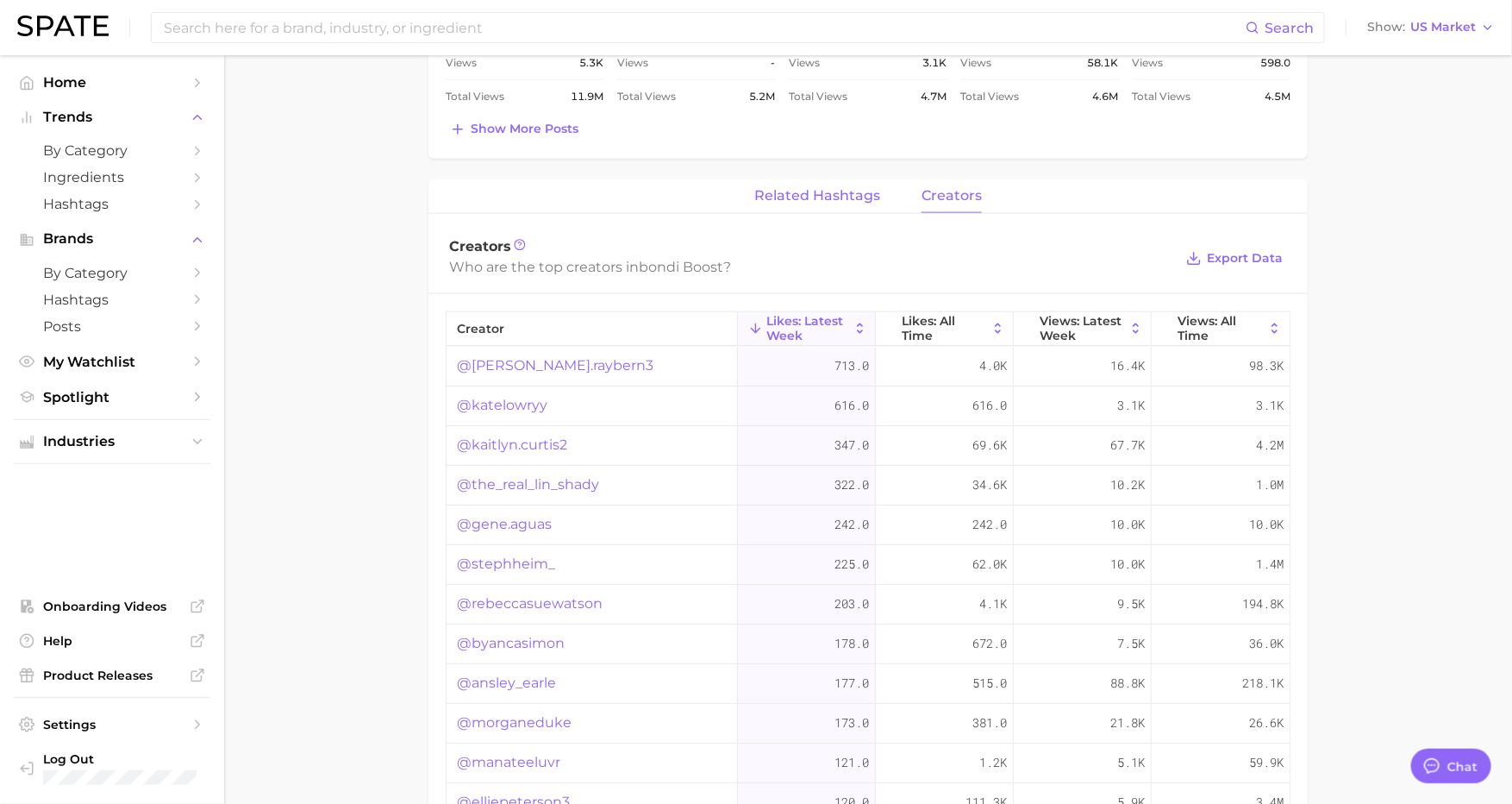
click at [801, 188] on span "related hashtags" at bounding box center [818, 195] width 126 height 15
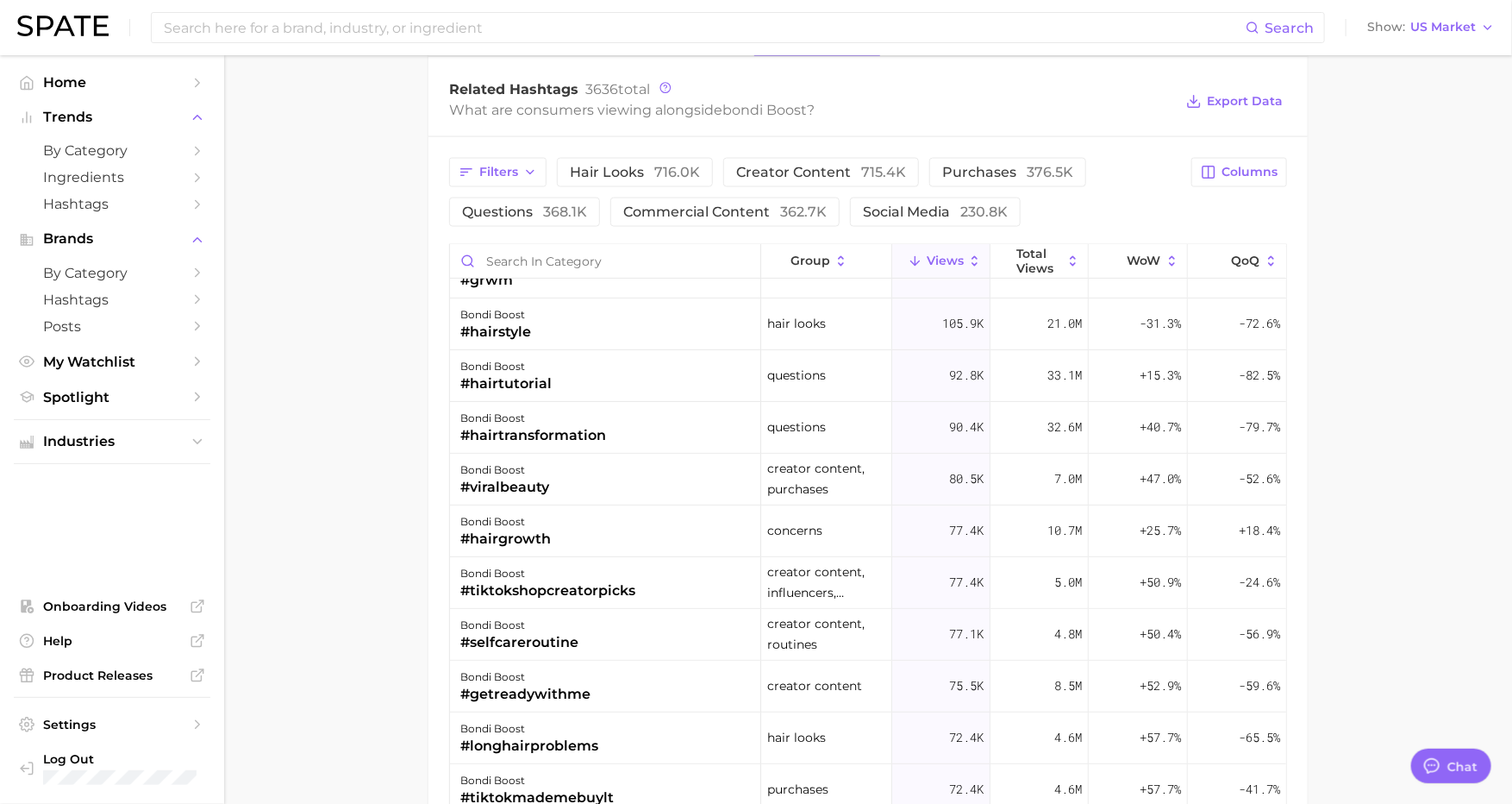
scroll to position [1288, 0]
click at [1251, 254] on span "QoQ" at bounding box center [1246, 261] width 28 height 14
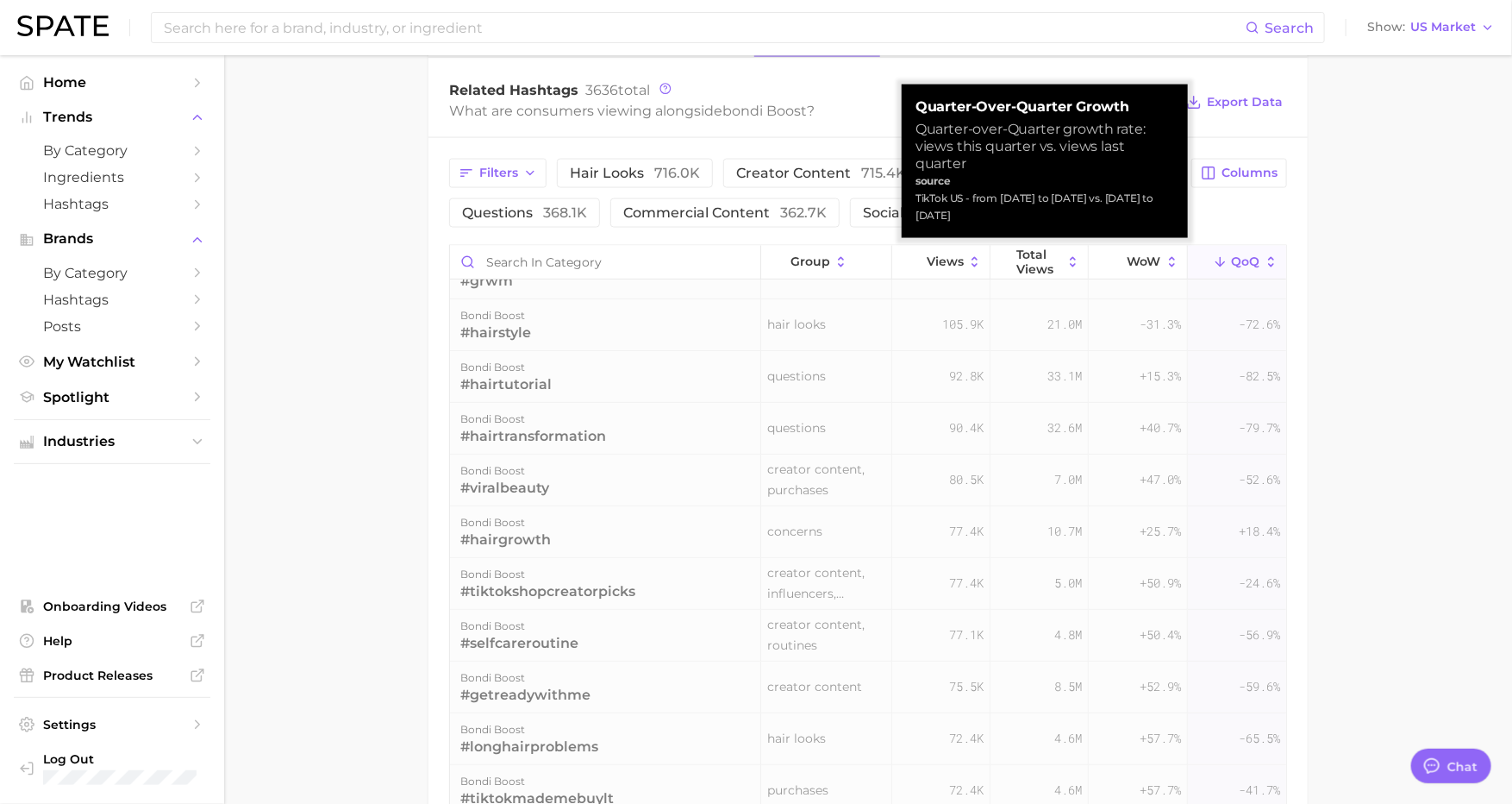
scroll to position [0, 0]
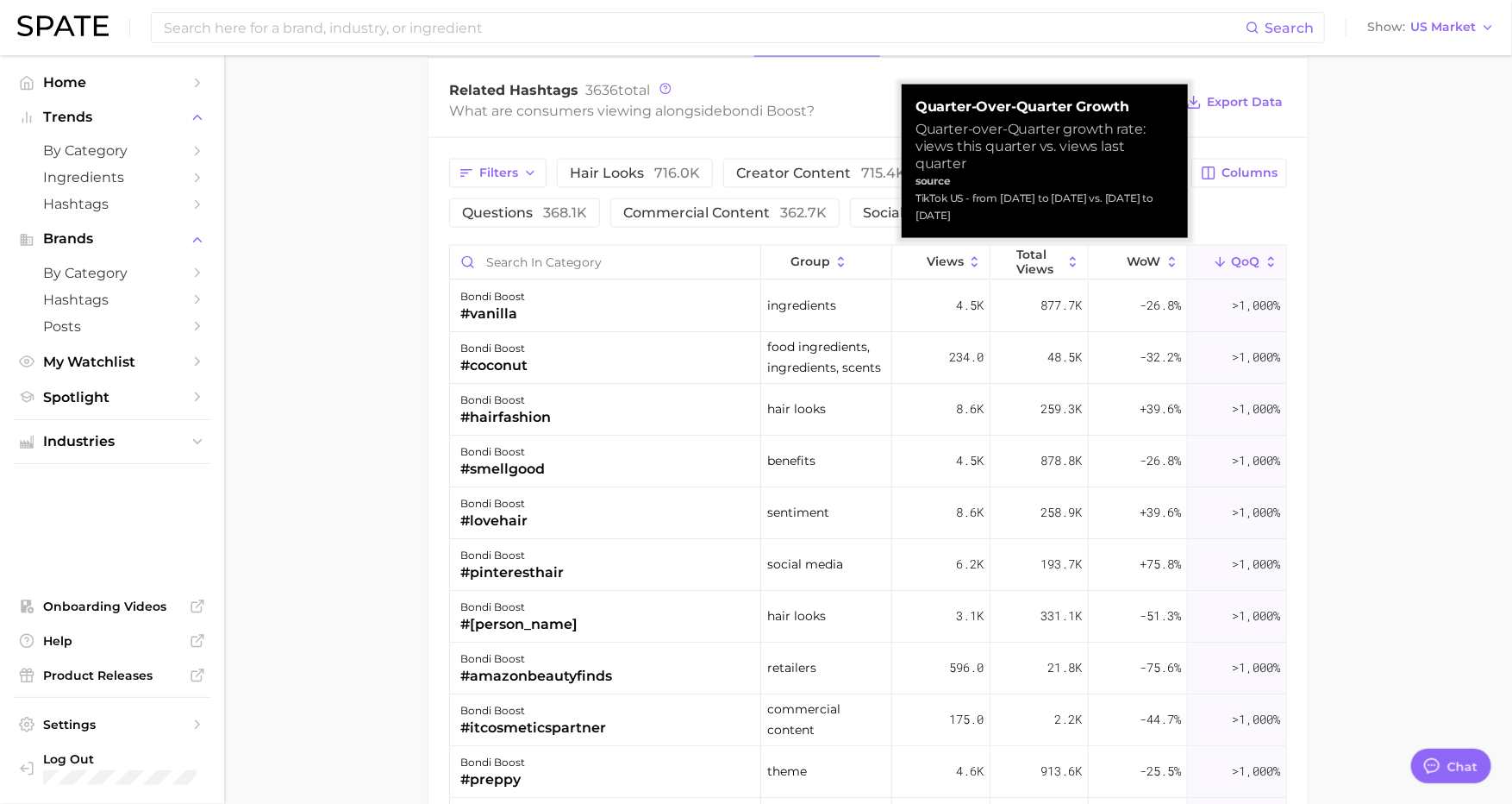
click at [1251, 254] on span "QoQ" at bounding box center [1246, 261] width 28 height 14
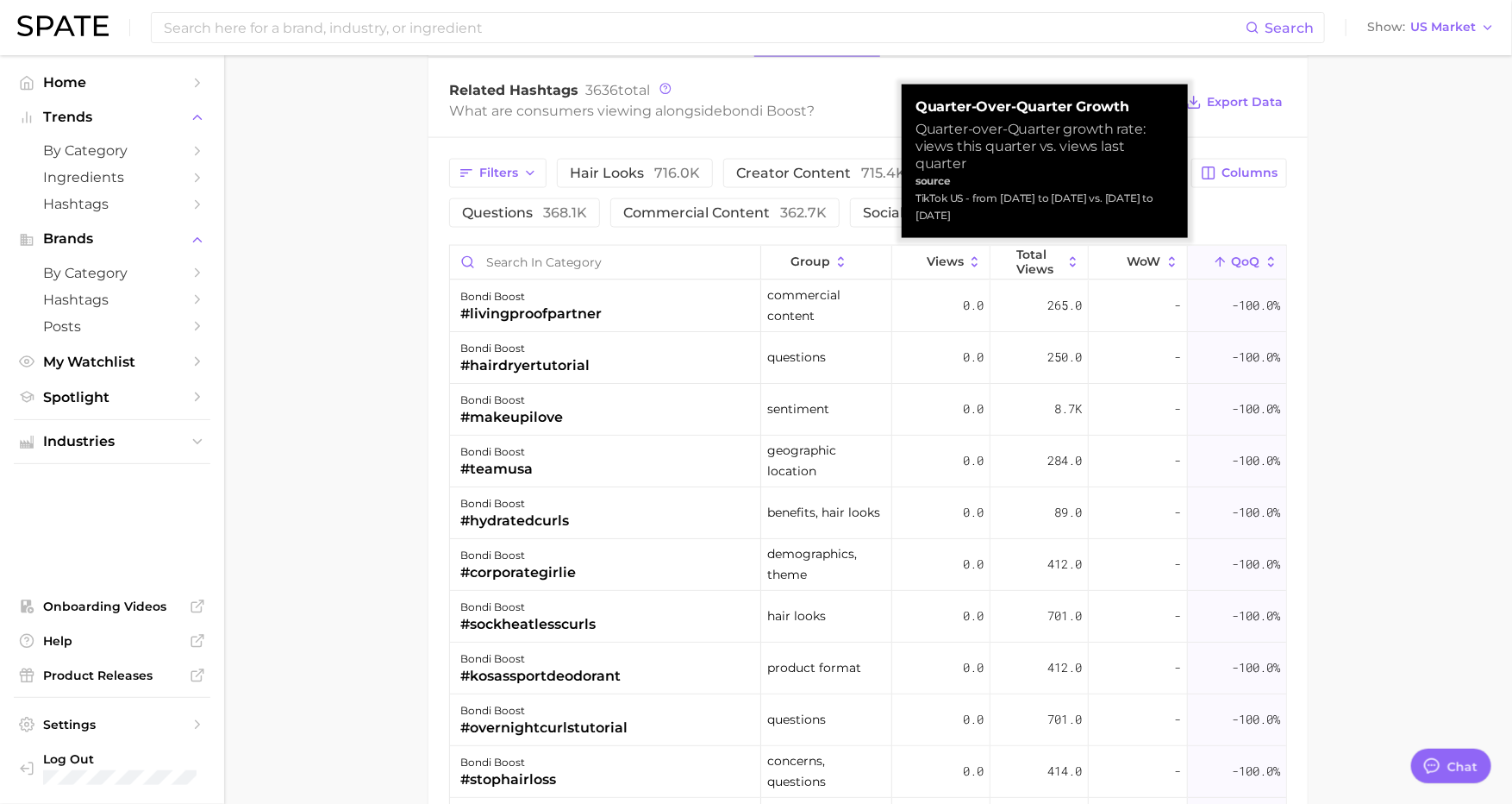
click at [1239, 254] on span "QoQ" at bounding box center [1246, 261] width 28 height 14
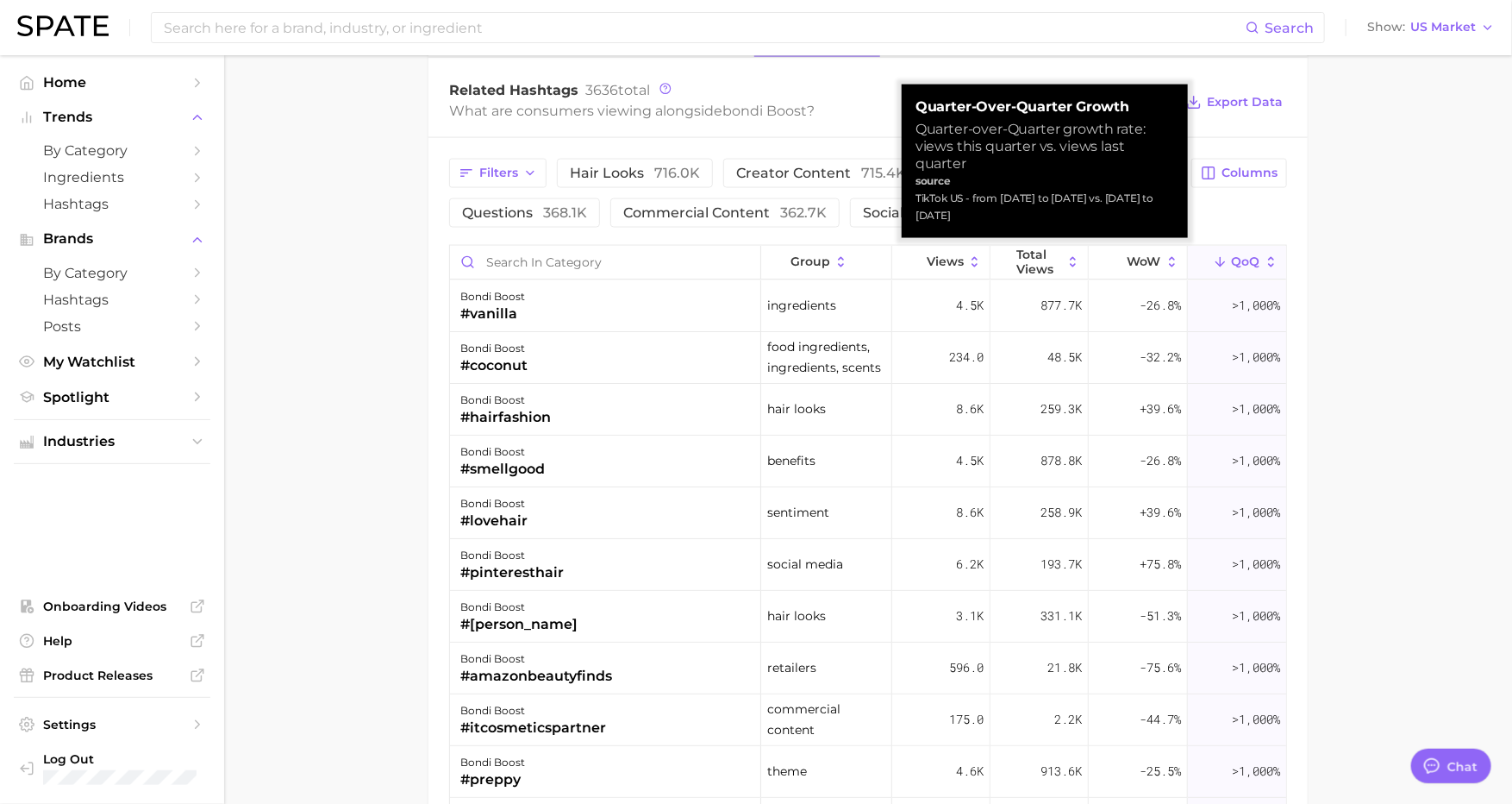
click at [1305, 208] on div "Filters hair looks 716.0k creator content 715.4k purchases 376.5k questions 368…" at bounding box center [868, 604] width 879 height 932
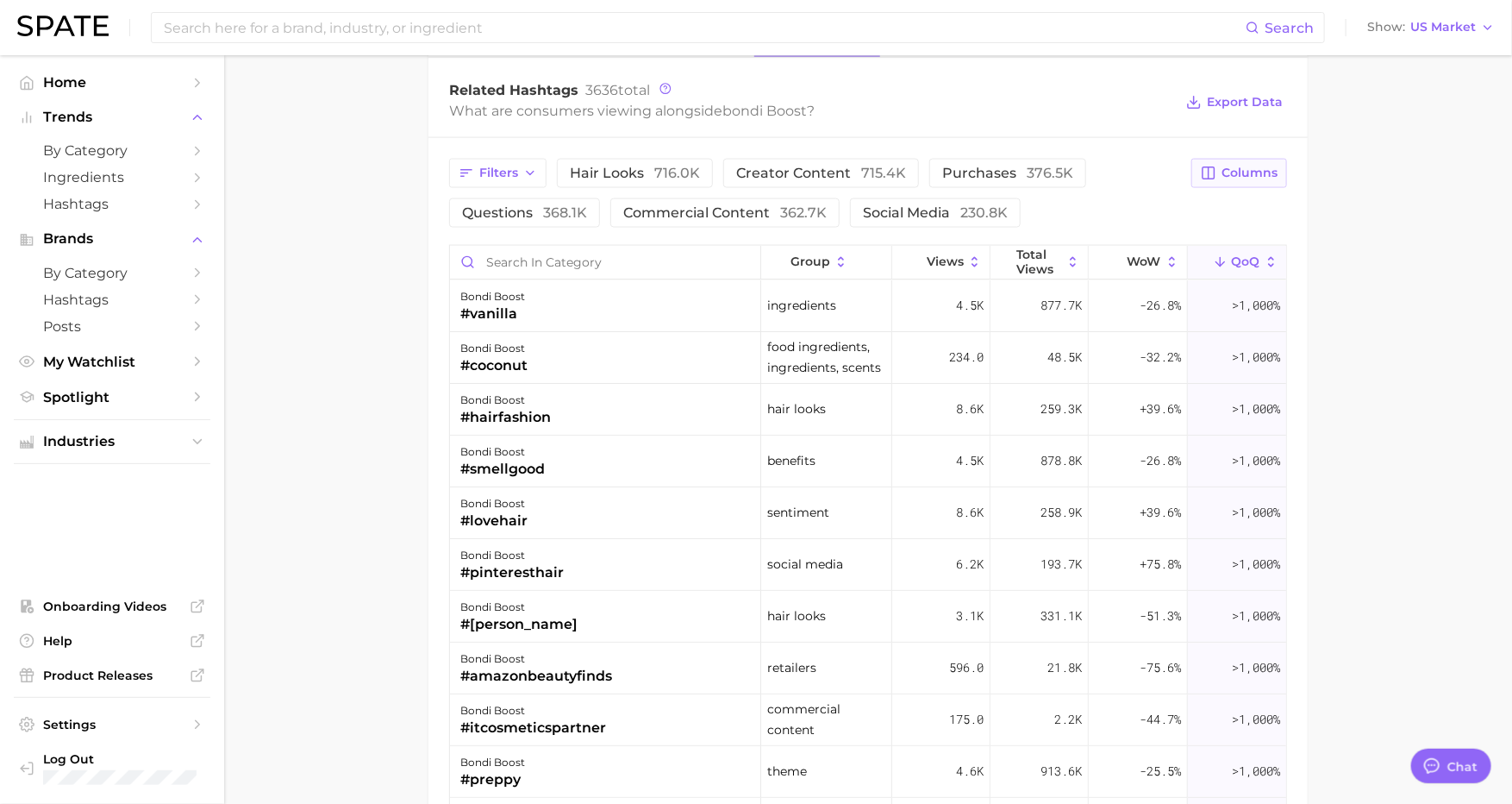
click at [1260, 180] on button "Columns" at bounding box center [1239, 173] width 96 height 29
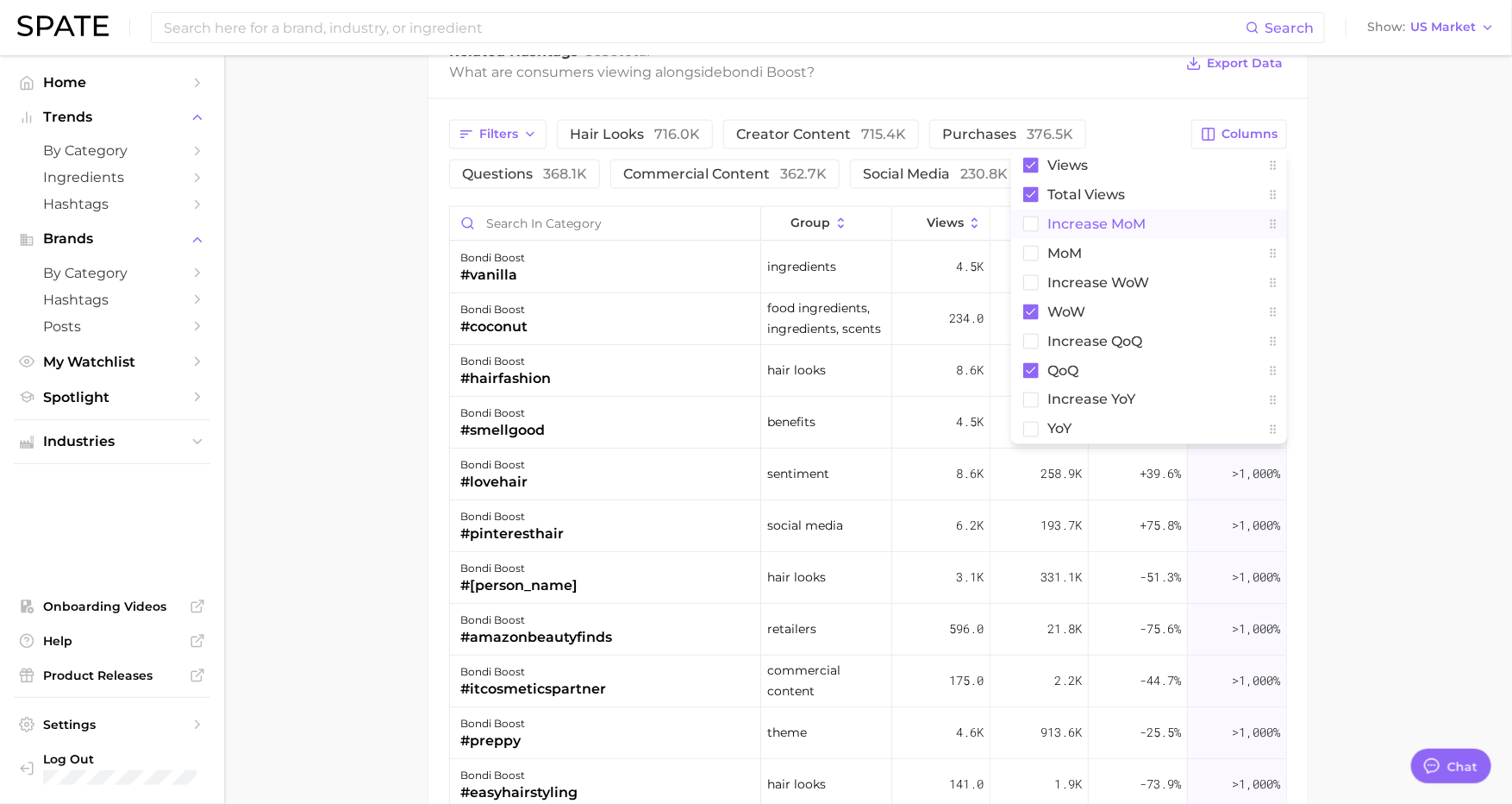
scroll to position [1335, 0]
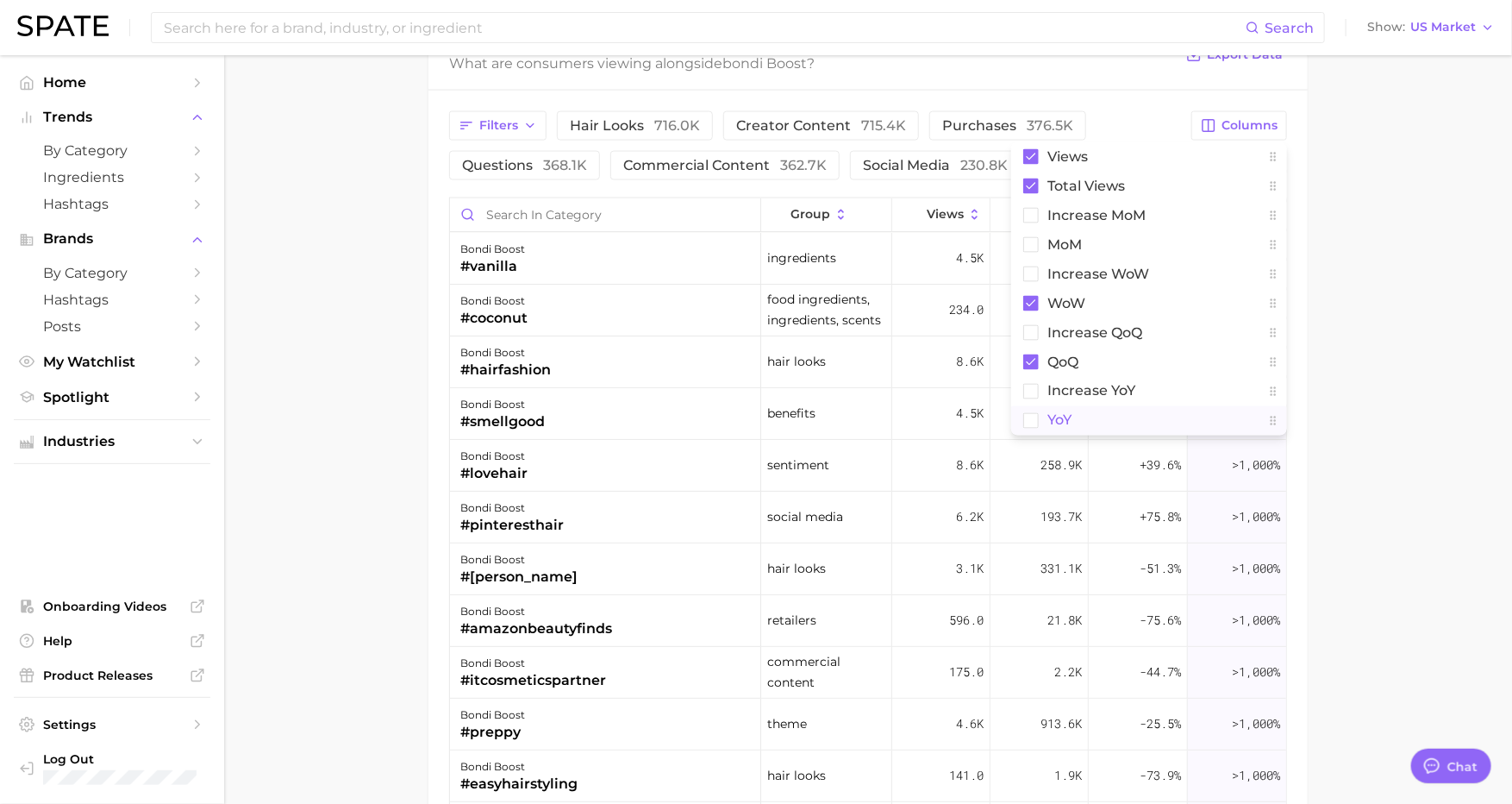
click at [1034, 414] on rect at bounding box center [1031, 421] width 14 height 14
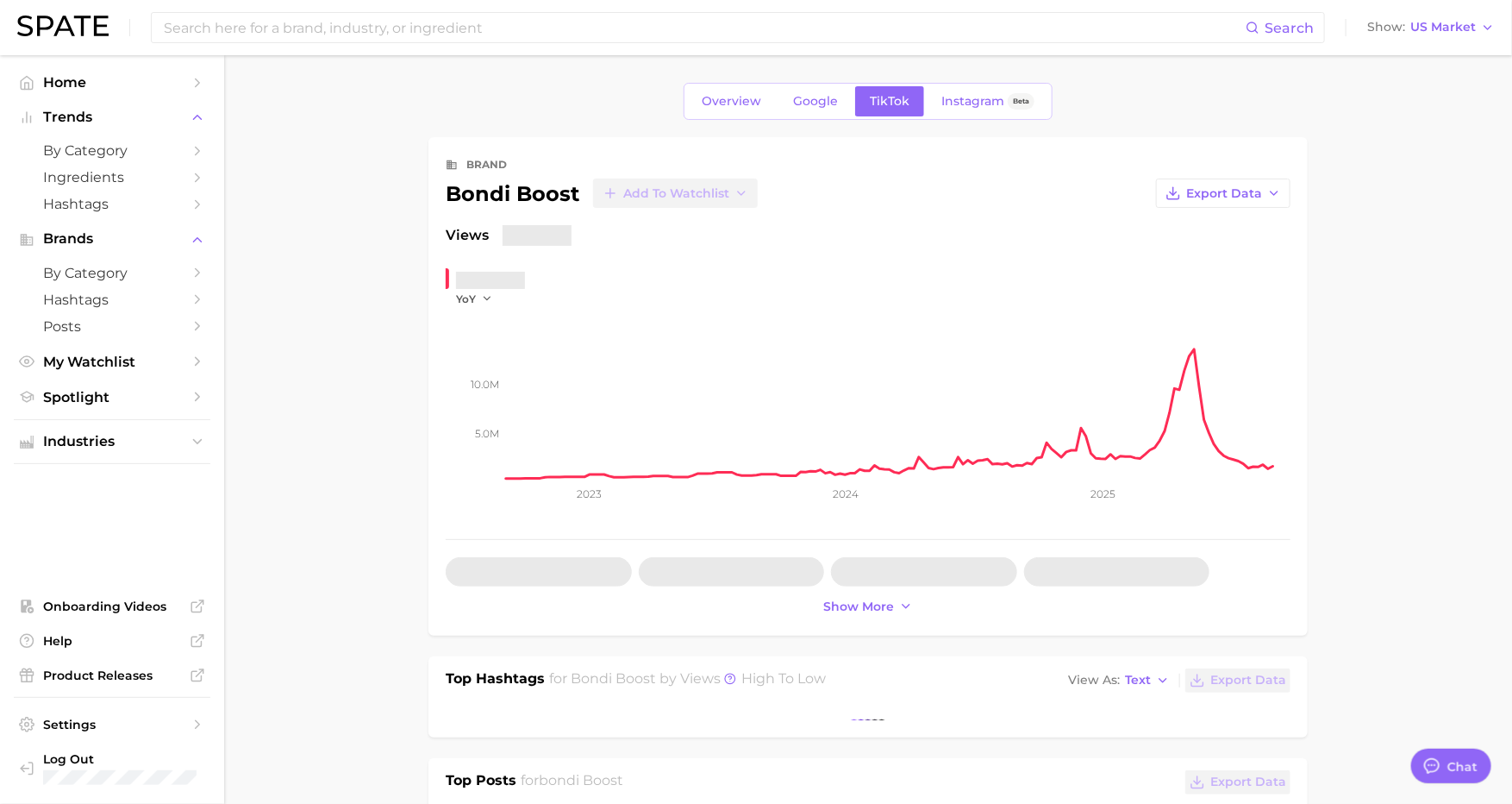
type textarea "x"
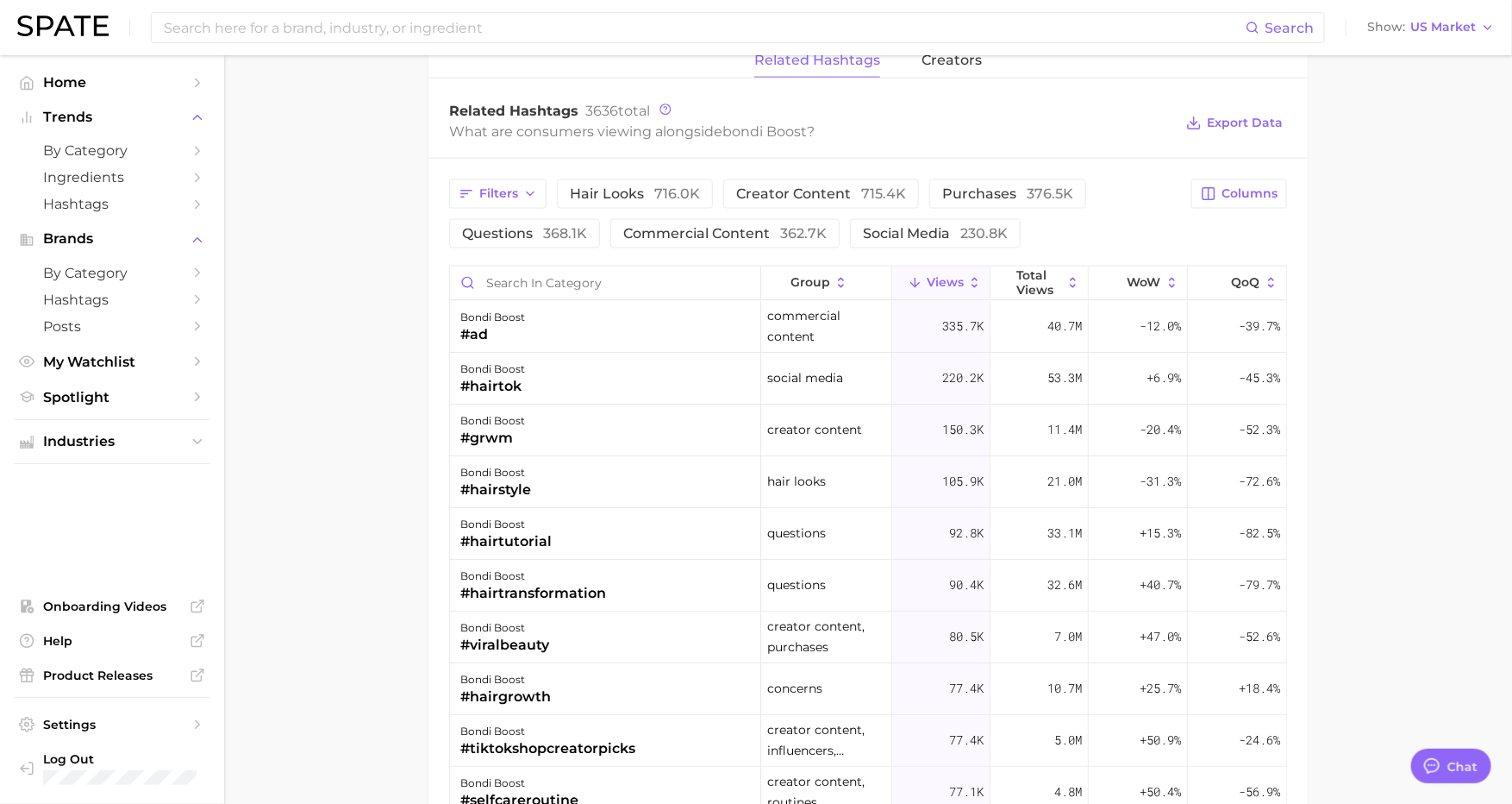
scroll to position [1300, 0]
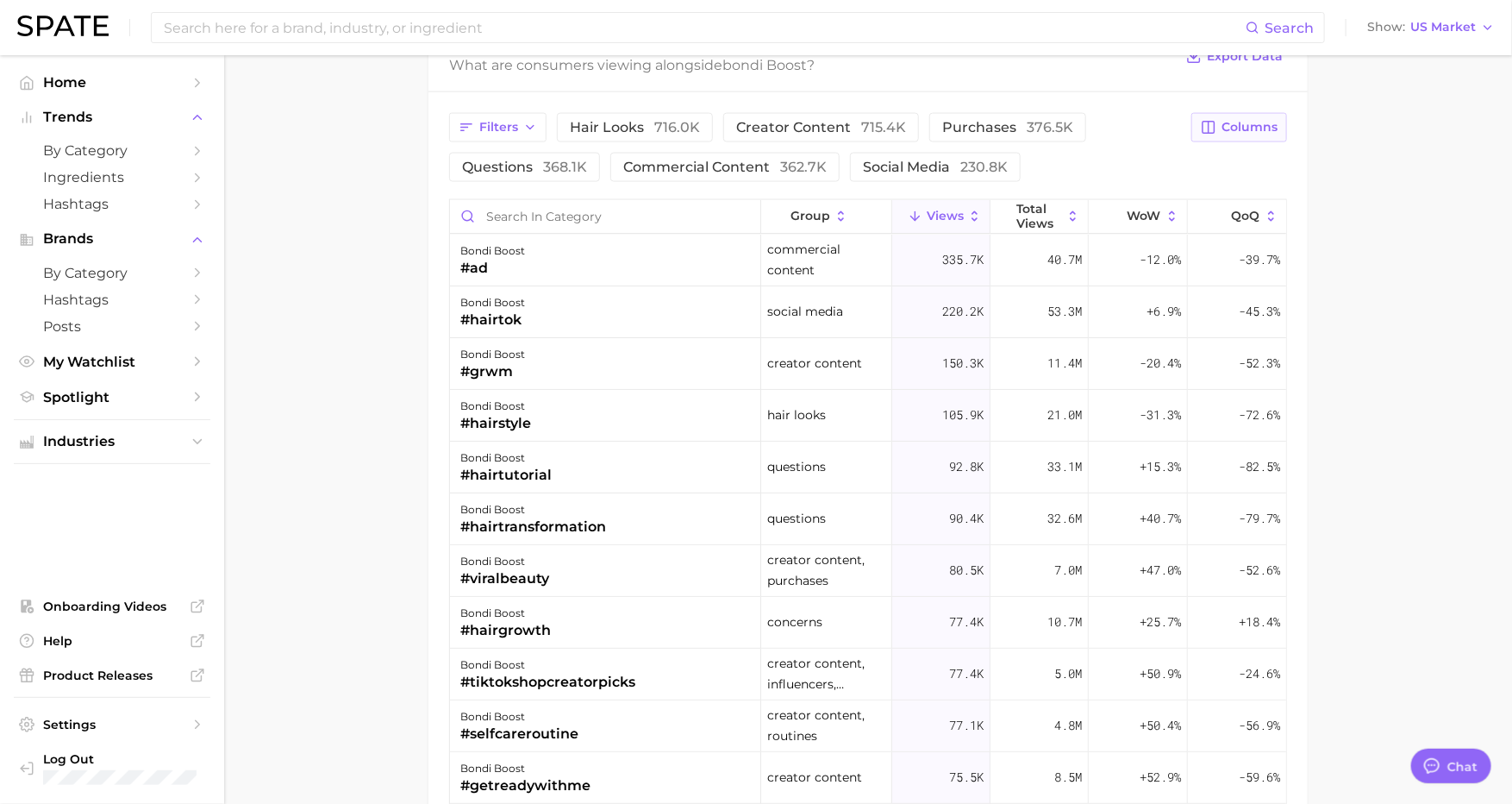
click at [1276, 113] on button "Columns" at bounding box center [1239, 127] width 96 height 29
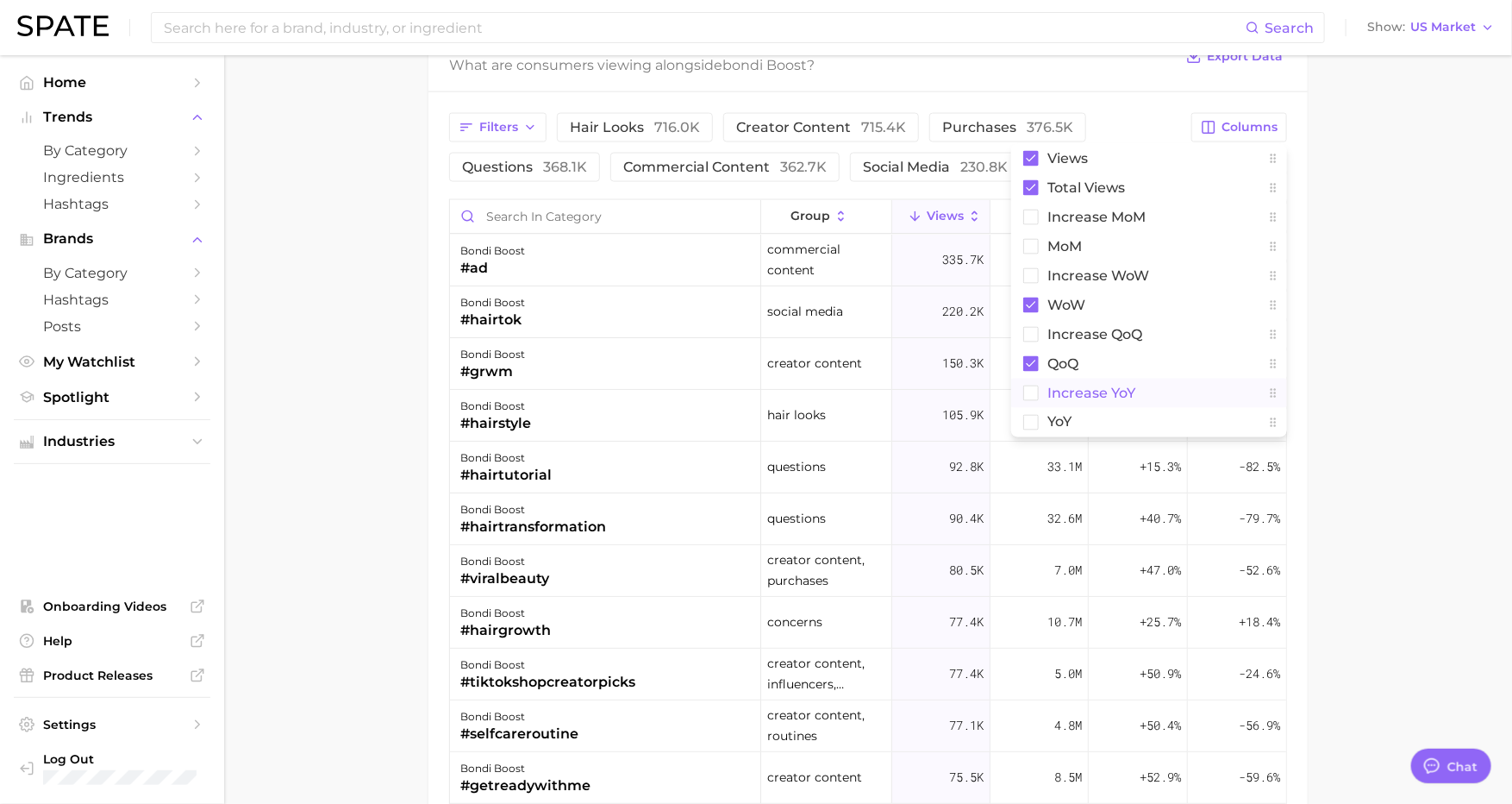
click at [1036, 386] on rect at bounding box center [1031, 393] width 14 height 14
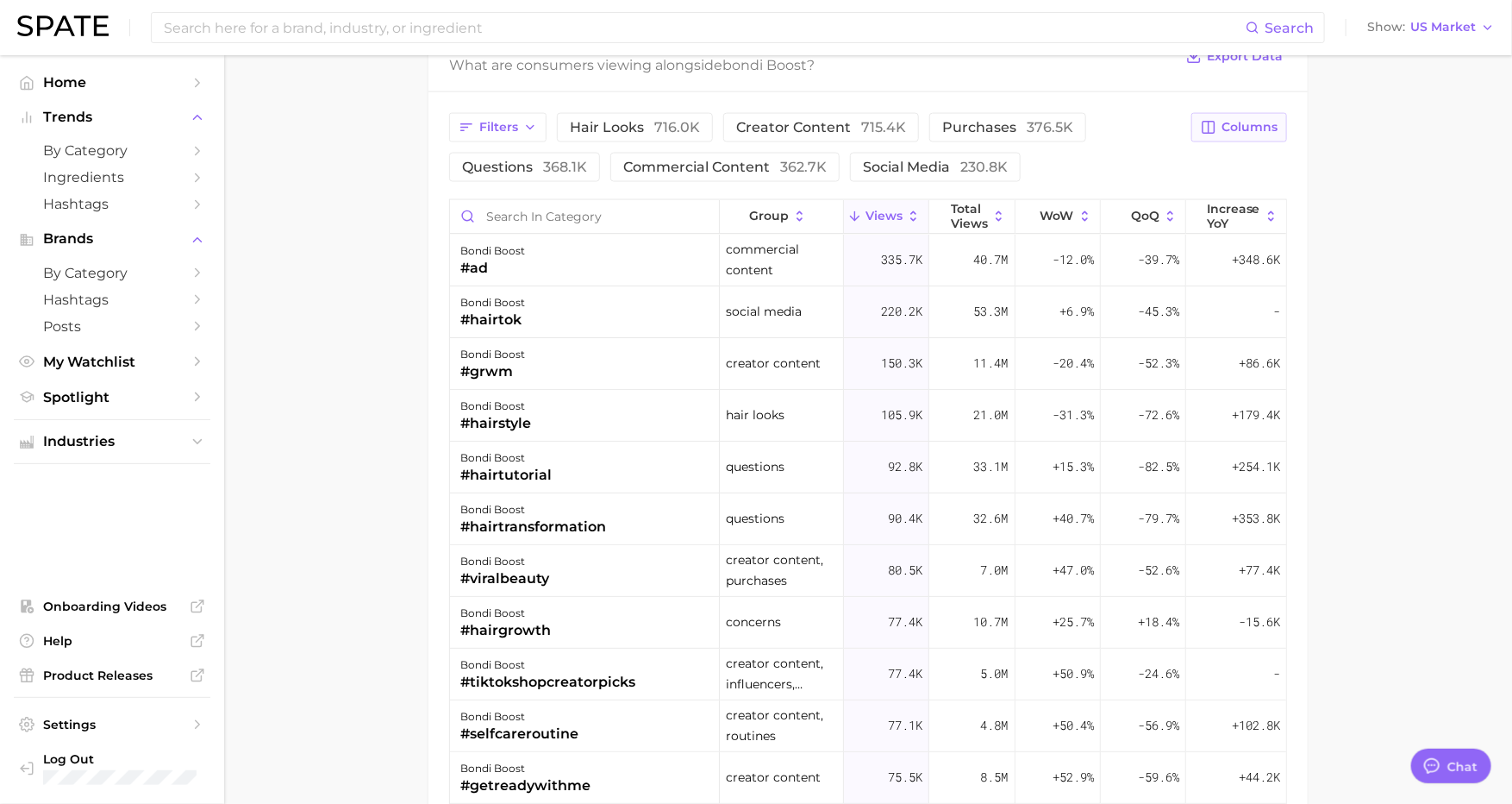
click at [1243, 133] on button "Columns" at bounding box center [1239, 127] width 96 height 29
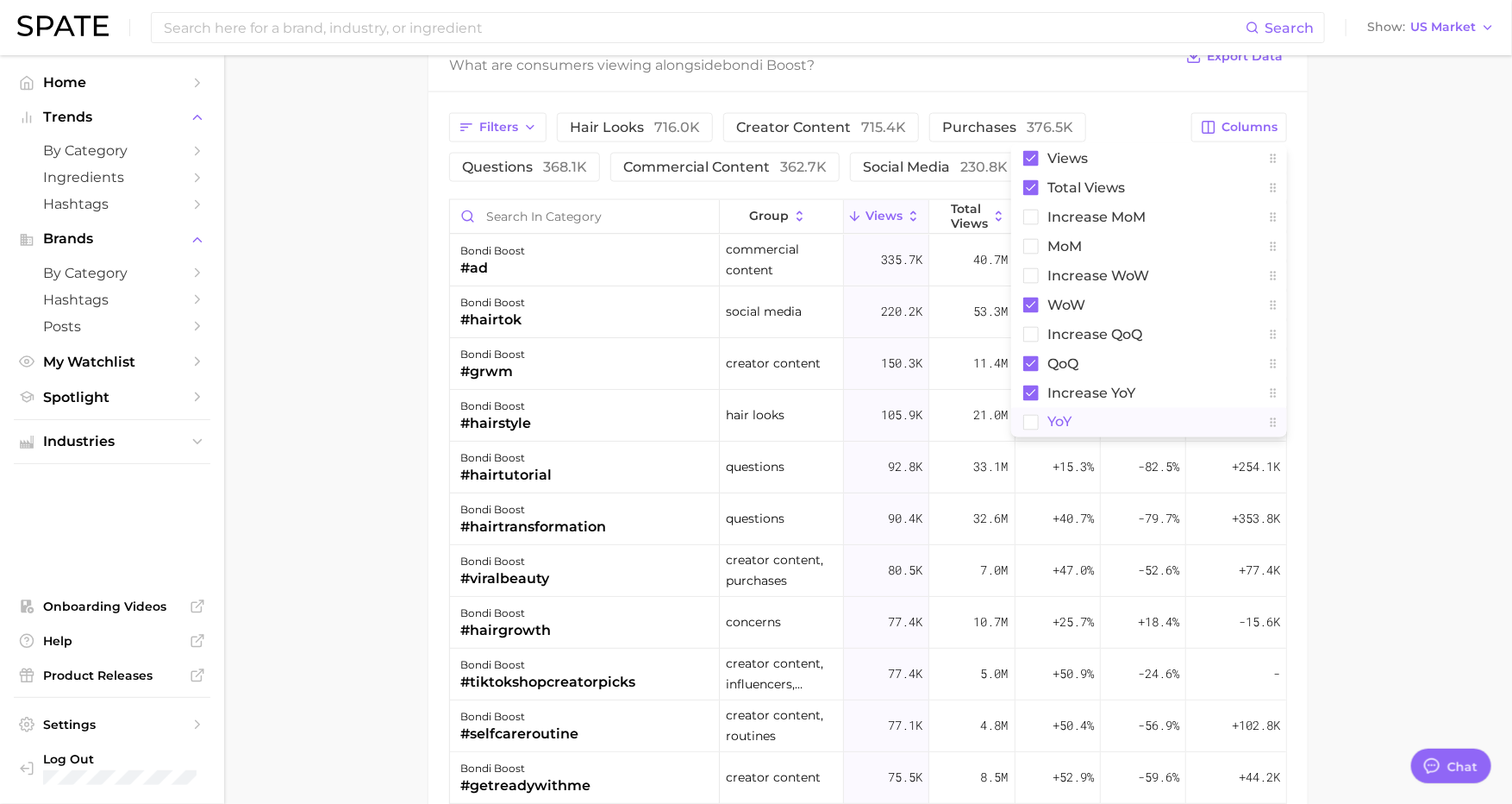
click at [1028, 418] on rect at bounding box center [1031, 422] width 14 height 14
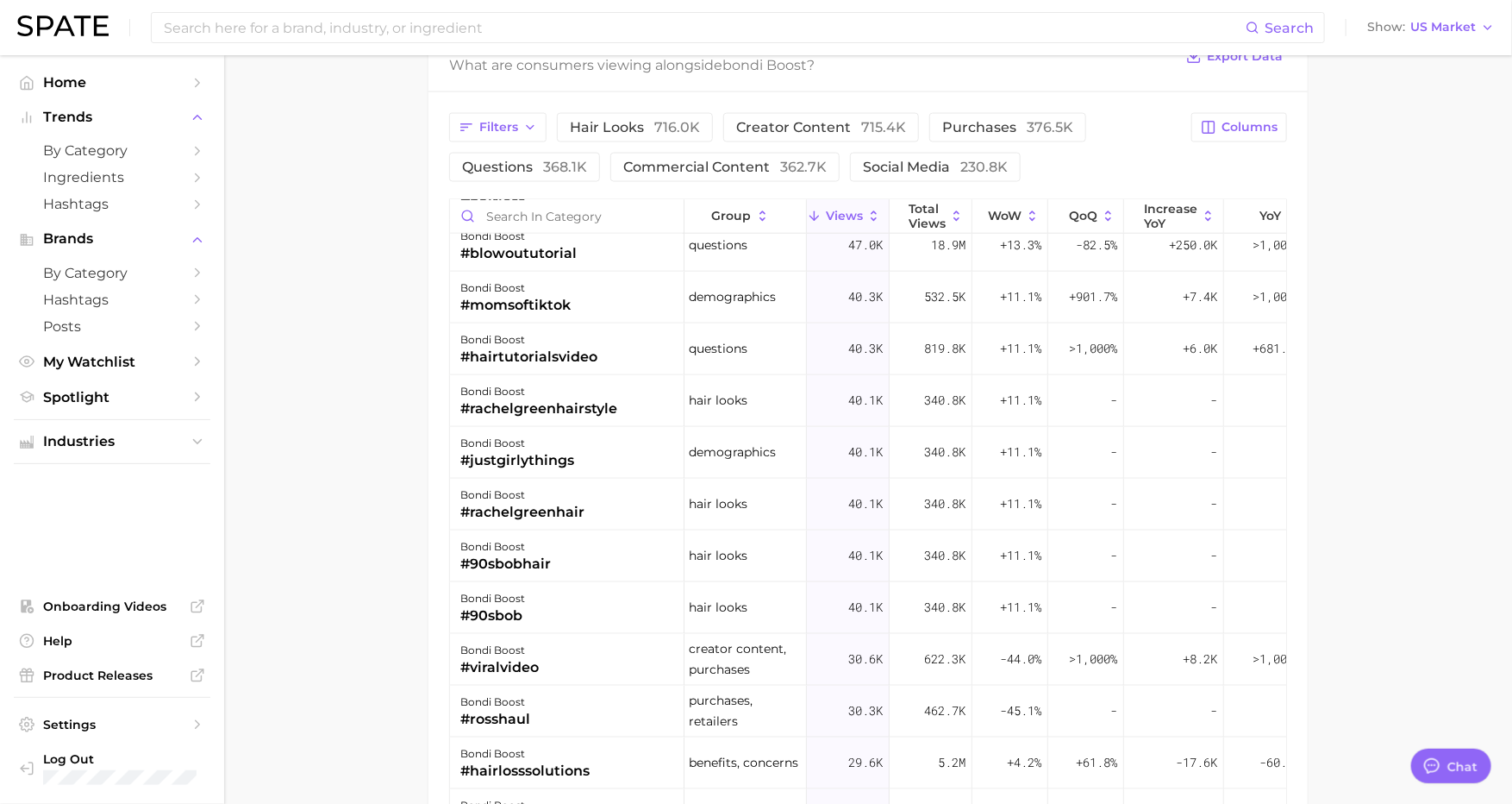
scroll to position [944, 2]
